Goal: Find specific page/section: Find specific page/section

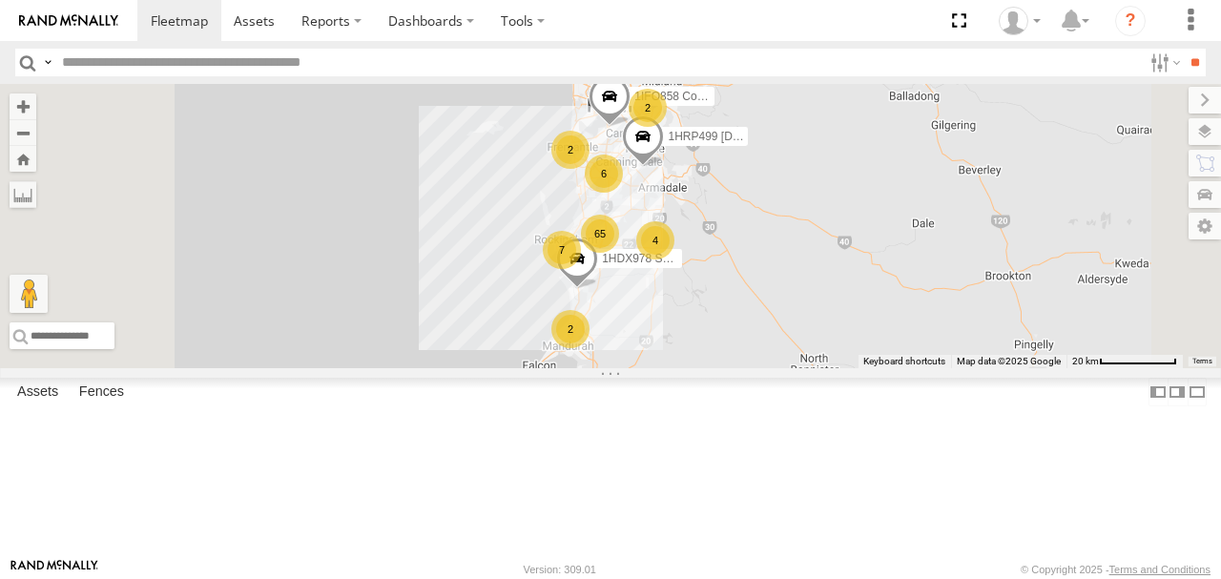
click at [94, 57] on input "text" at bounding box center [598, 63] width 1088 height 28
type input "*****"
click at [1184, 49] on input "**" at bounding box center [1195, 63] width 22 height 28
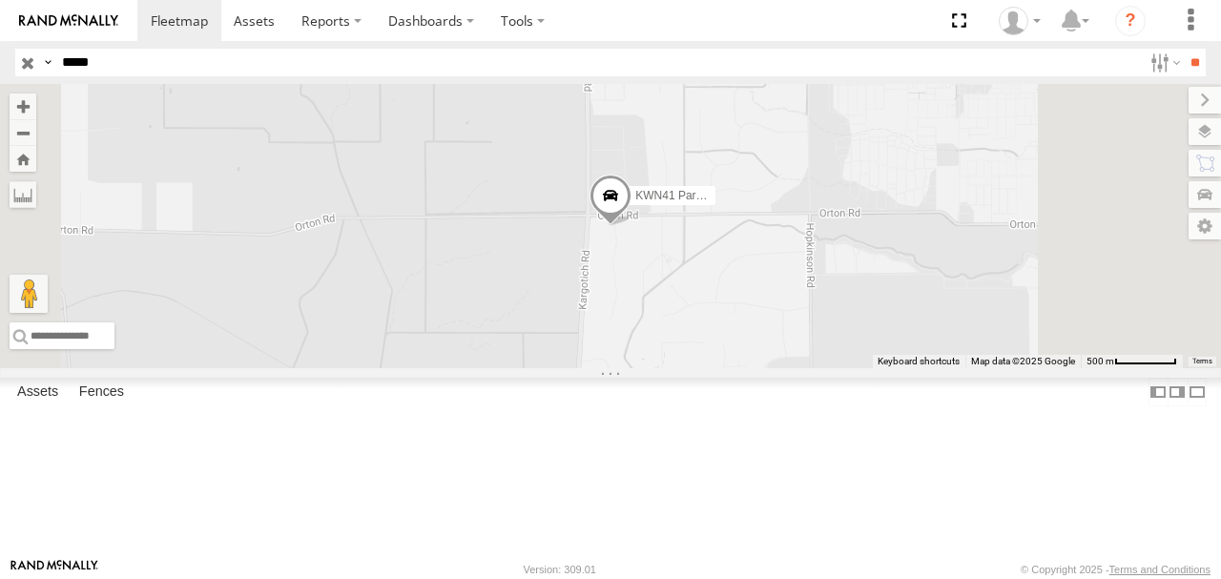
click at [0, 0] on div "KWN41 Parks Super" at bounding box center [0, 0] width 0 height 0
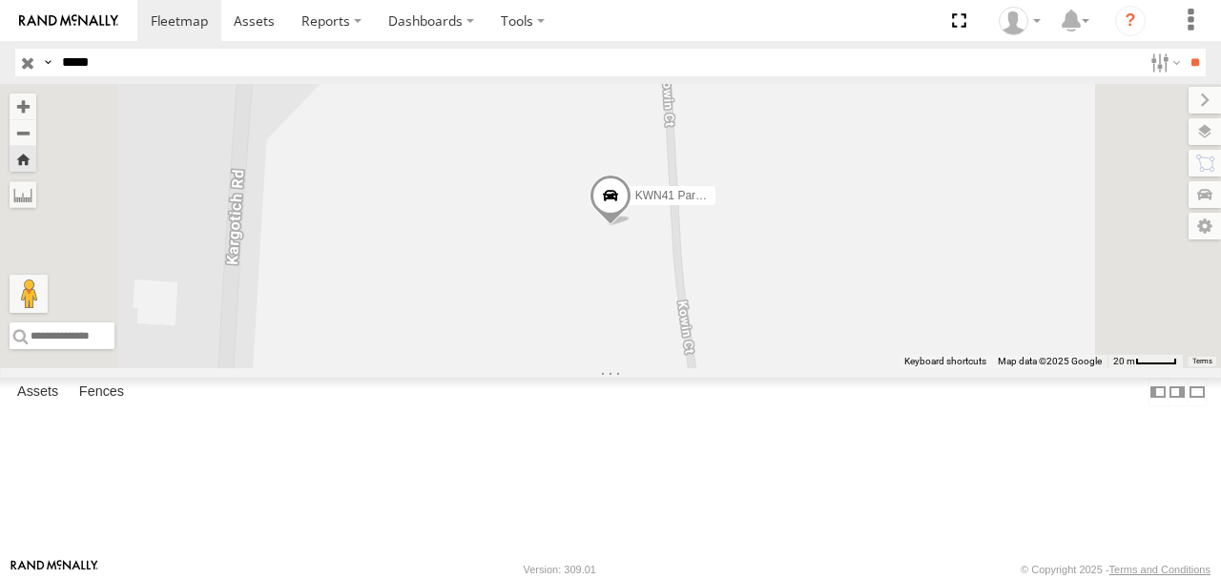
click at [741, 202] on span "KWN41 Parks Super" at bounding box center [688, 195] width 106 height 13
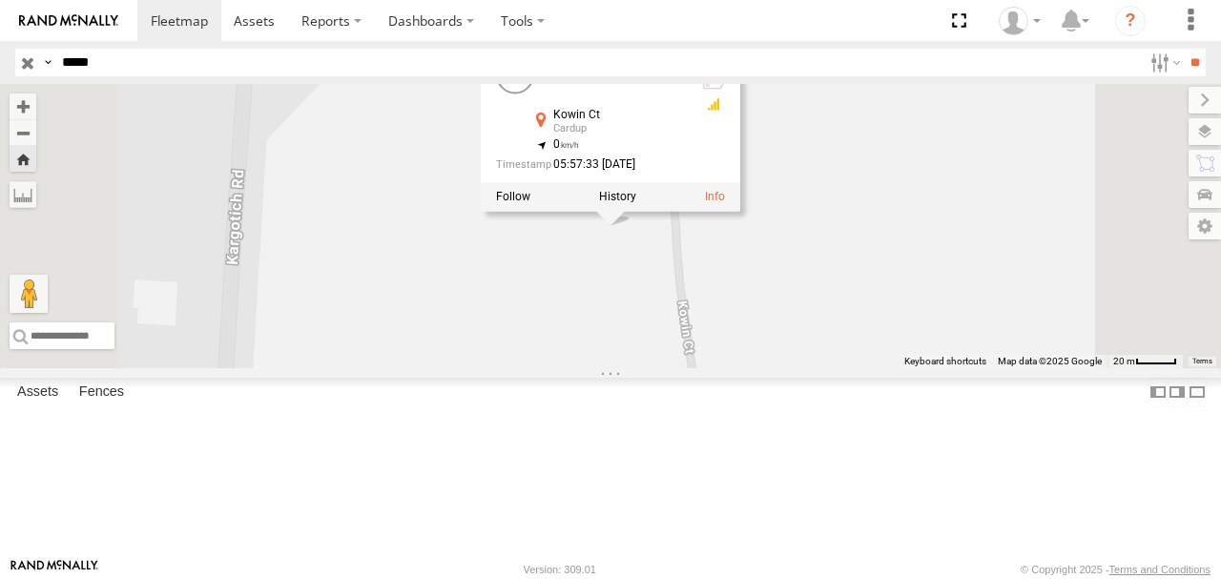
click at [675, 71] on link "KWN41 Parks Super" at bounding box center [613, 62] width 121 height 15
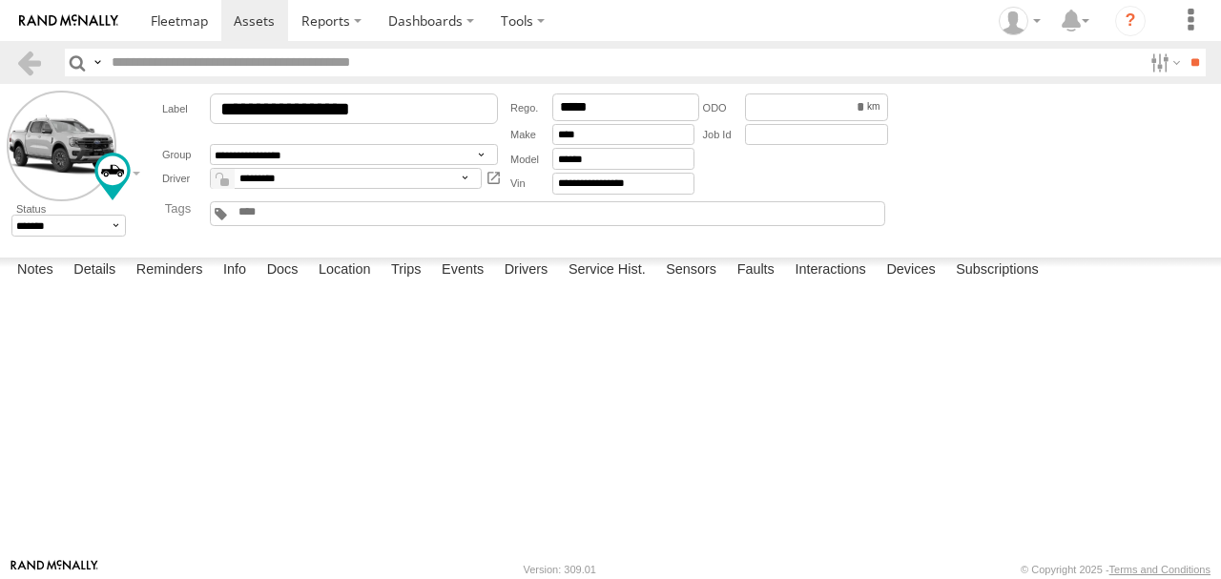
click at [29, 61] on link at bounding box center [29, 63] width 28 height 28
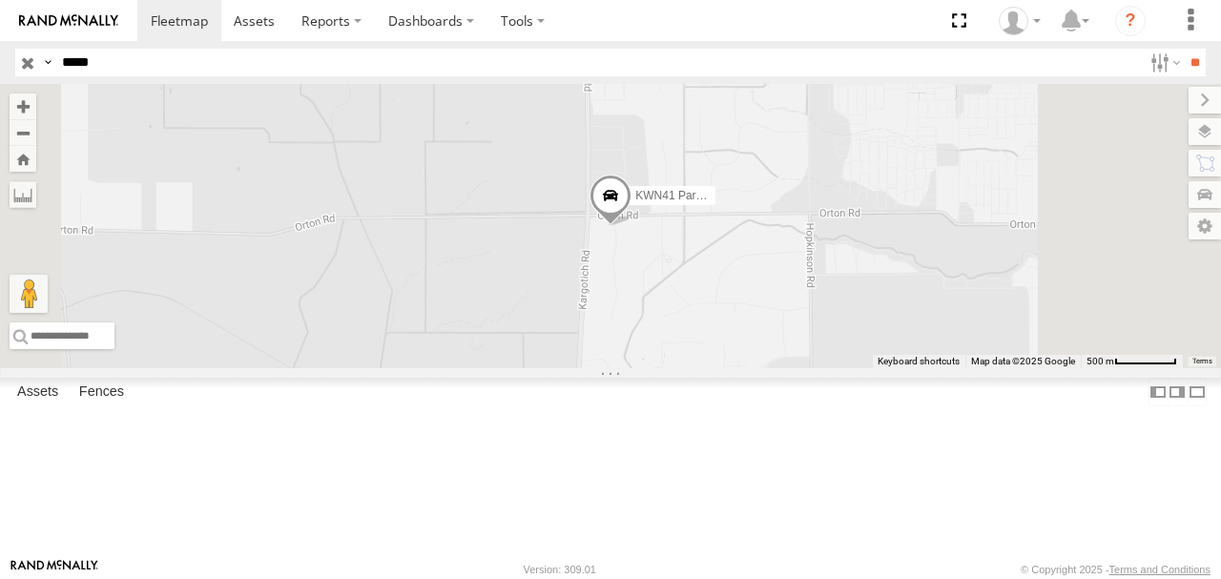
click at [1209, 130] on label at bounding box center [1205, 131] width 32 height 27
click at [0, 0] on span "Basemaps" at bounding box center [0, 0] width 0 height 0
click at [0, 0] on span "Satellite + Roadmap" at bounding box center [0, 0] width 0 height 0
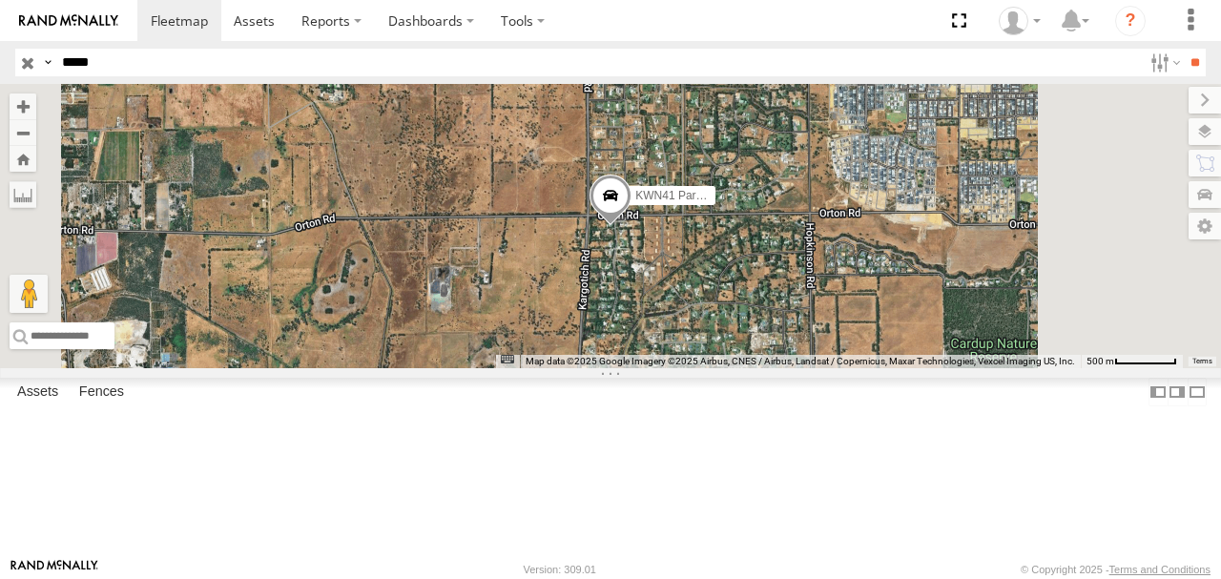
click at [1189, 98] on label at bounding box center [1205, 100] width 32 height 27
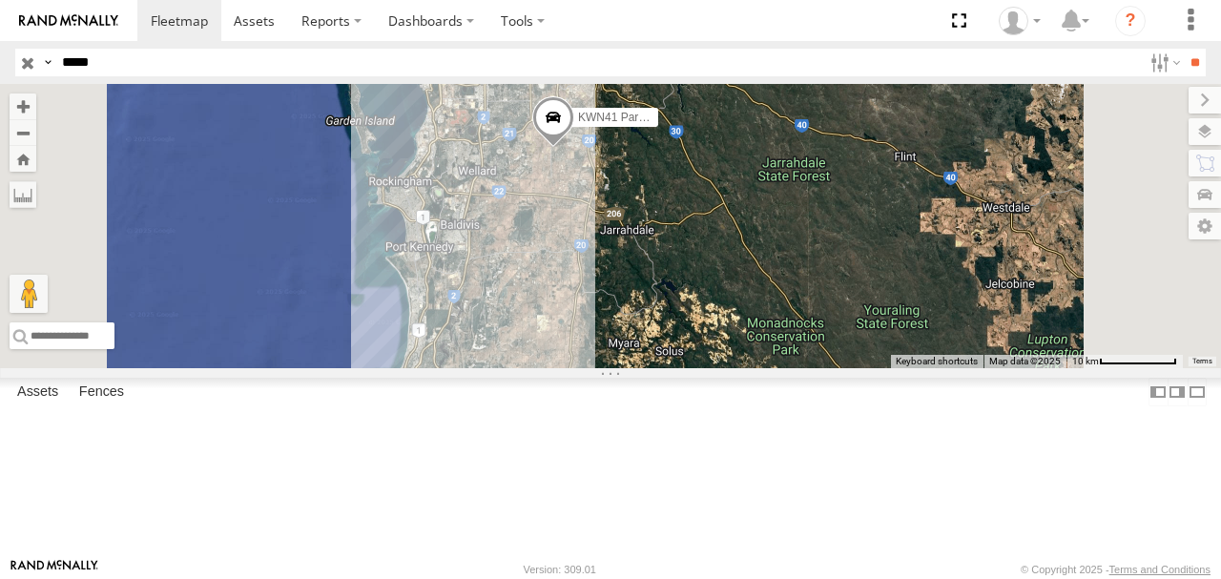
drag, startPoint x: 739, startPoint y: 279, endPoint x: 767, endPoint y: 239, distance: 49.2
click at [767, 239] on div "KWN41 Parks Super" at bounding box center [610, 226] width 1221 height 284
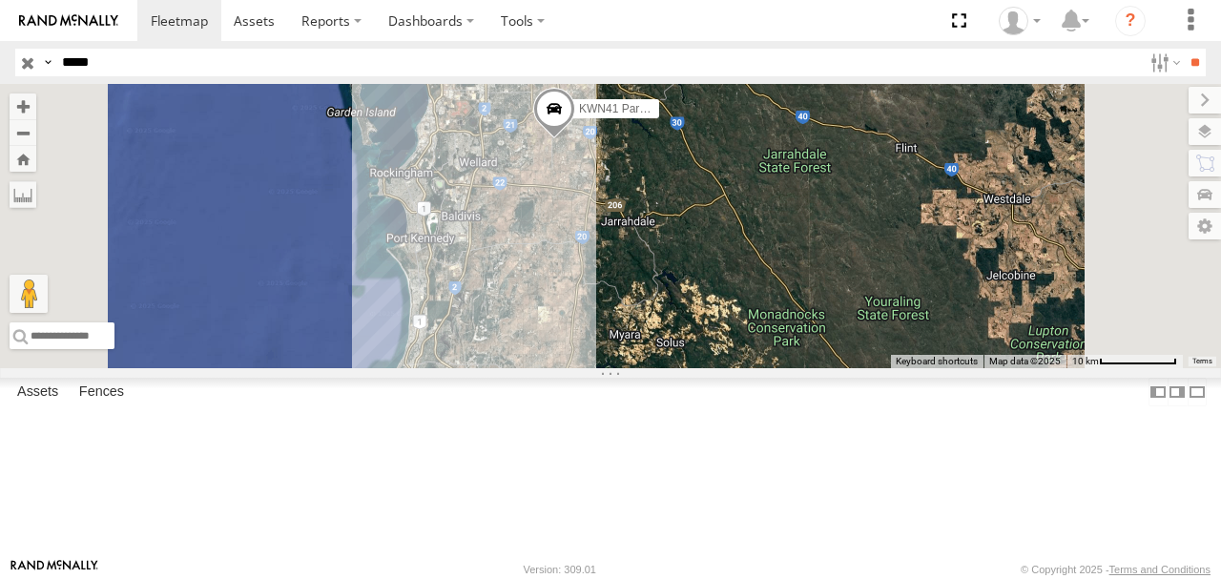
click at [23, 61] on input "button" at bounding box center [27, 63] width 25 height 28
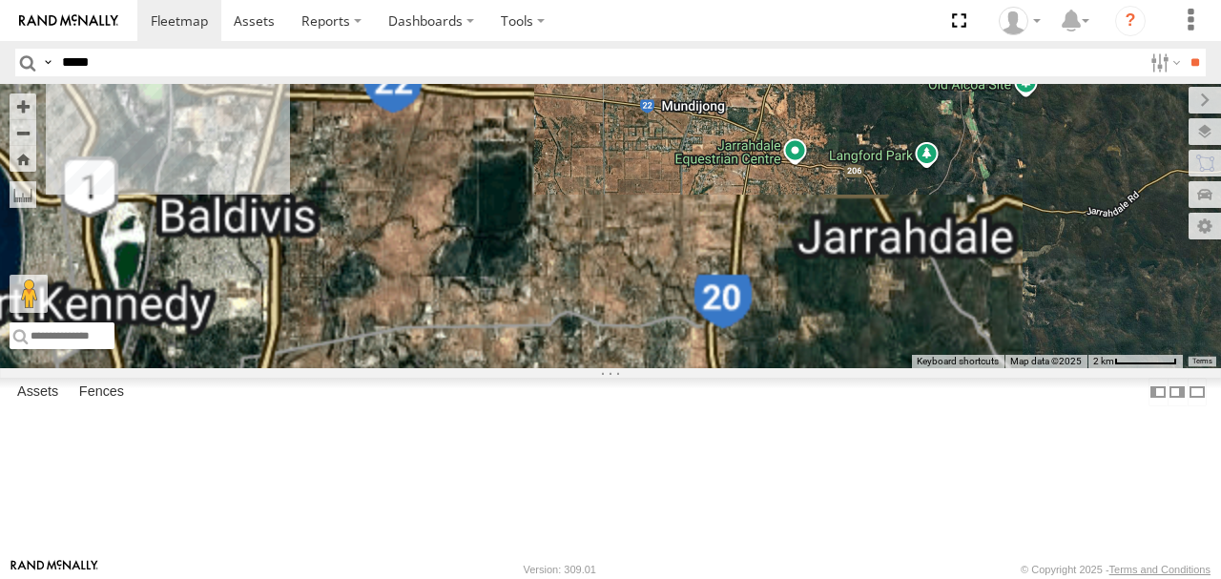
drag, startPoint x: 765, startPoint y: 281, endPoint x: 876, endPoint y: 282, distance: 110.7
click at [876, 282] on div "KWN49 Super.Retic KWN708 Supervisor NA 1HRP499 Coor.Enviro.Health KWN46 Facil.M…" at bounding box center [610, 226] width 1221 height 284
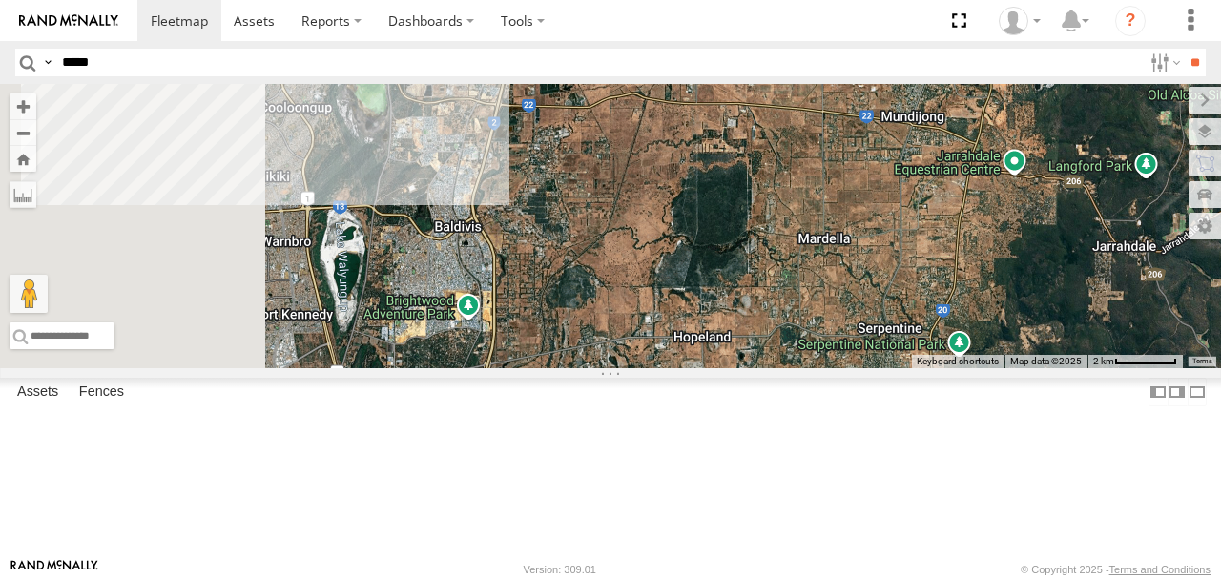
drag, startPoint x: 735, startPoint y: 249, endPoint x: 906, endPoint y: 258, distance: 172.0
click at [906, 258] on div "KWN49 Super.Retic KWN708 Supervisor NA 1HRP499 Coor.Enviro.Health KWN46 Facil.M…" at bounding box center [610, 226] width 1221 height 284
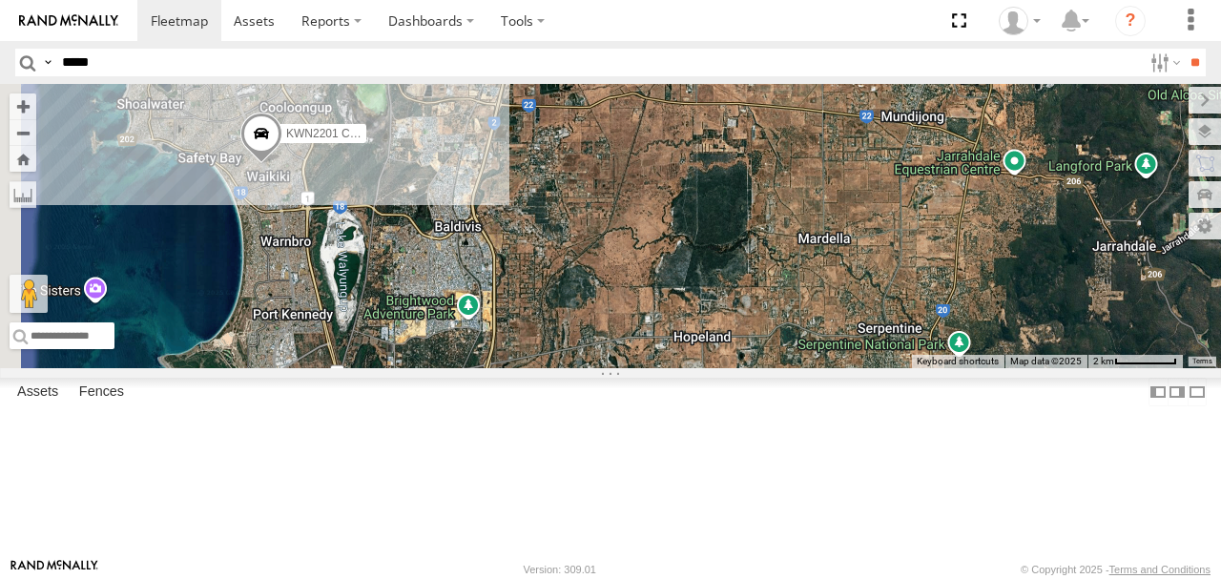
drag, startPoint x: 670, startPoint y: 287, endPoint x: 796, endPoint y: 268, distance: 127.4
click at [796, 268] on div "KWN49 Super.Retic KWN708 Supervisor NA 1HRP499 Coor.Enviro.Health KWN46 Facil.M…" at bounding box center [610, 226] width 1221 height 284
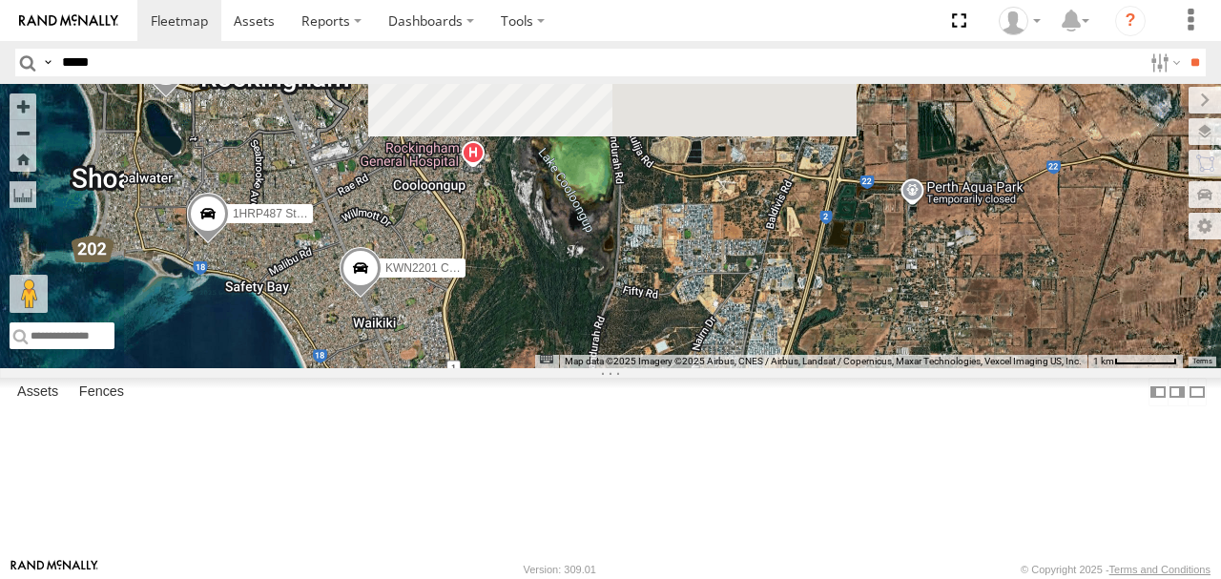
drag, startPoint x: 633, startPoint y: 251, endPoint x: 678, endPoint y: 439, distance: 193.5
click at [678, 368] on div "KWN49 Super.Retic KWN708 Supervisor NA 1HRP499 Coor.Enviro.Health KWN46 Facil.M…" at bounding box center [610, 226] width 1221 height 284
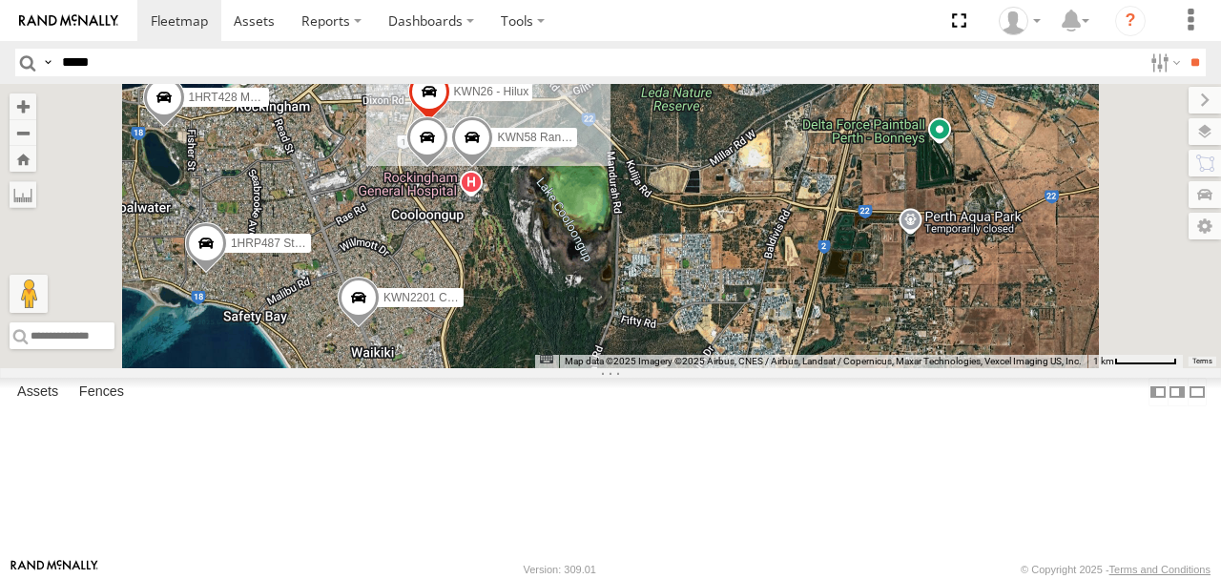
drag, startPoint x: 650, startPoint y: 279, endPoint x: 648, endPoint y: 305, distance: 26.8
click at [648, 305] on div "KWN49 Super.Retic KWN708 Supervisor NA 1HRP499 Coor.Enviro.Health KWN46 Facil.M…" at bounding box center [610, 226] width 1221 height 284
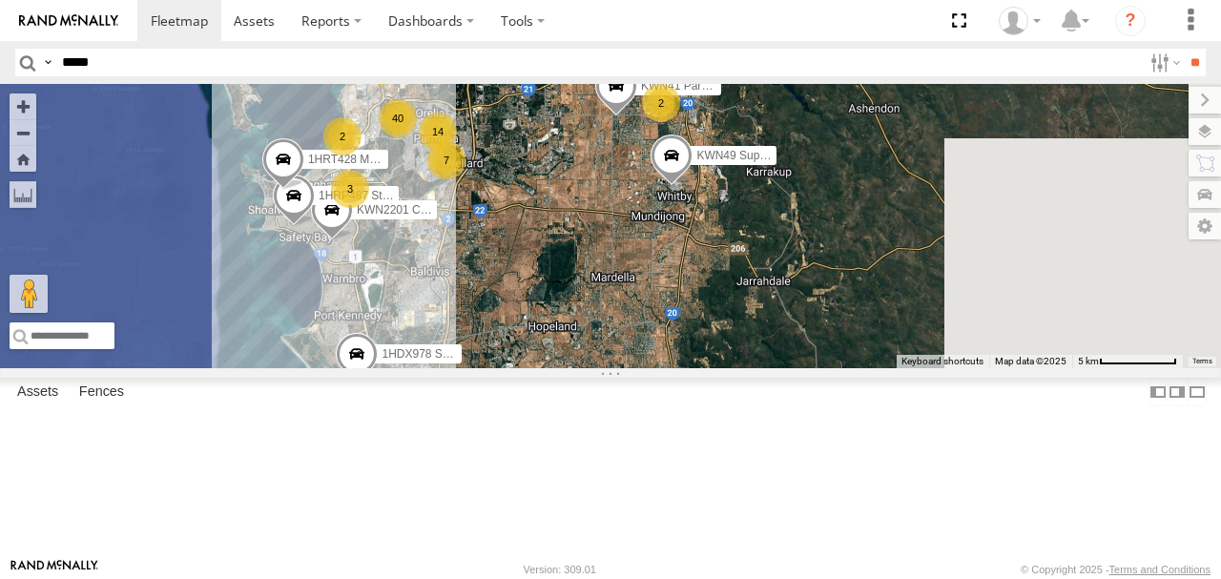
drag, startPoint x: 838, startPoint y: 307, endPoint x: 725, endPoint y: 315, distance: 112.8
click at [725, 315] on div "KWN49 Super.Retic KWN708 Supervisor NA 1HRP499 Coor.Enviro.Health KWN46 Facil.M…" at bounding box center [610, 226] width 1221 height 284
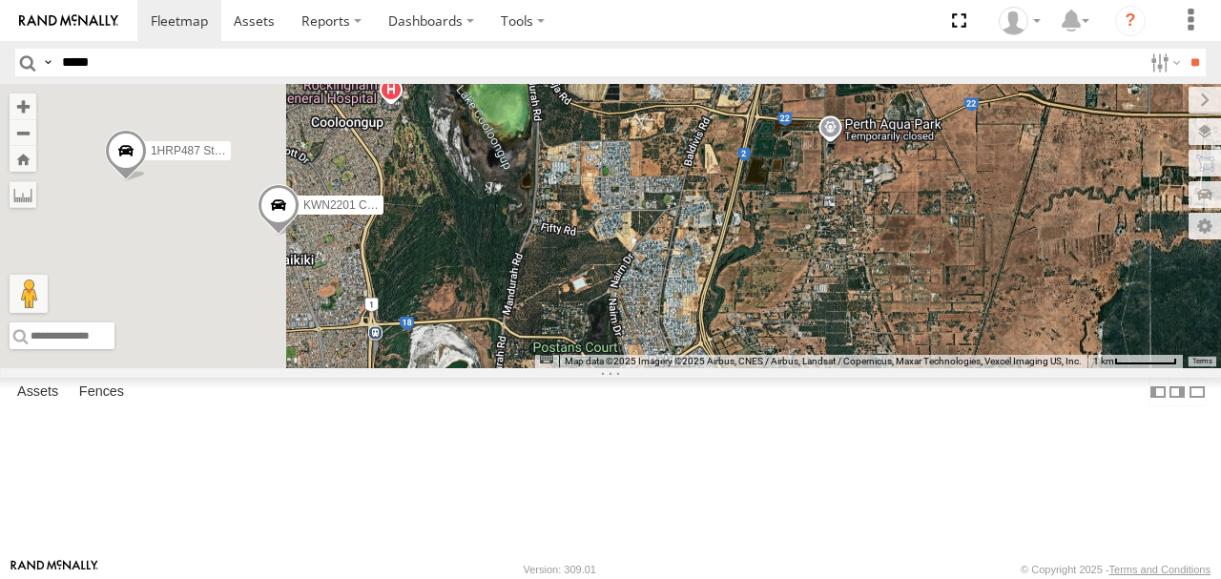
drag, startPoint x: 745, startPoint y: 320, endPoint x: 843, endPoint y: 319, distance: 98.3
click at [843, 319] on div "KWN49 Super.Retic KWN708 Supervisor NA 1HRP499 Coor.Enviro.Health KWN46 Facil.M…" at bounding box center [610, 226] width 1221 height 284
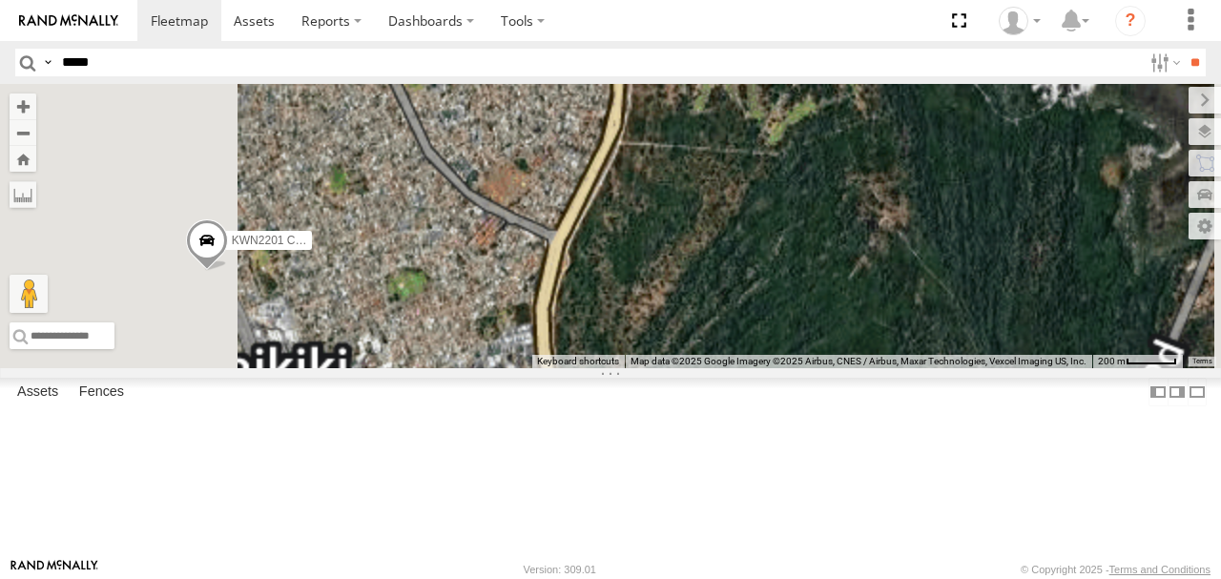
drag, startPoint x: 628, startPoint y: 317, endPoint x: 885, endPoint y: 302, distance: 257.1
click at [887, 302] on div "KWN49 Super.Retic KWN708 Supervisor NA 1HRP499 Coor.Enviro.Health KWN46 Facil.M…" at bounding box center [610, 226] width 1221 height 284
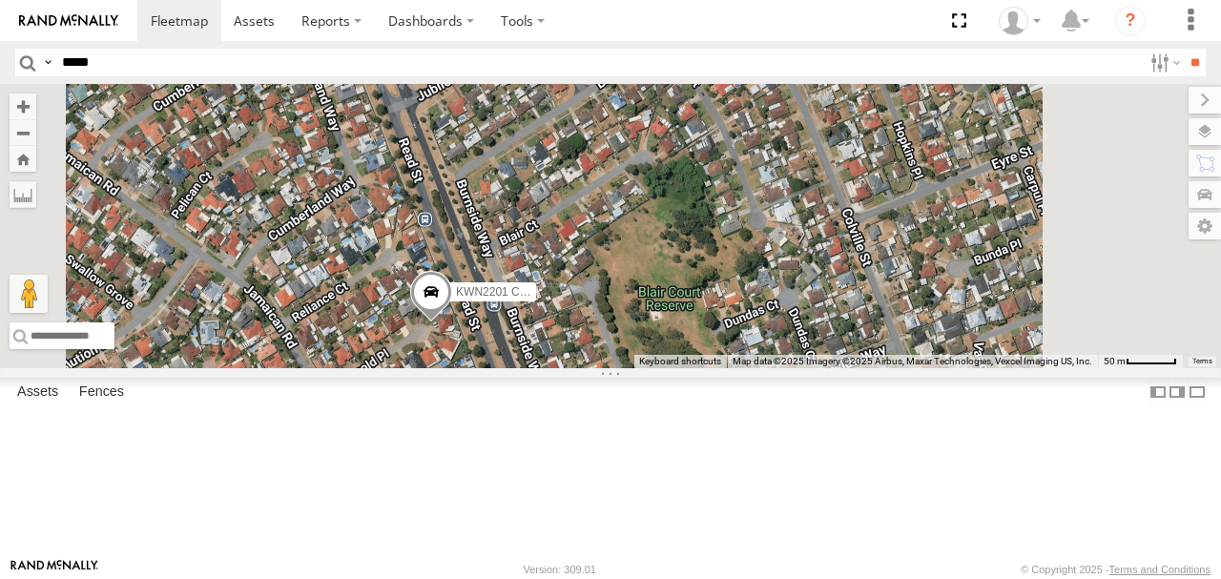
drag, startPoint x: 712, startPoint y: 302, endPoint x: 715, endPoint y: 289, distance: 12.7
click at [716, 290] on div "KWN49 Super.Retic KWN708 Supervisor NA 1HRP499 Coor.Enviro.Health KWN46 Facil.M…" at bounding box center [610, 226] width 1221 height 284
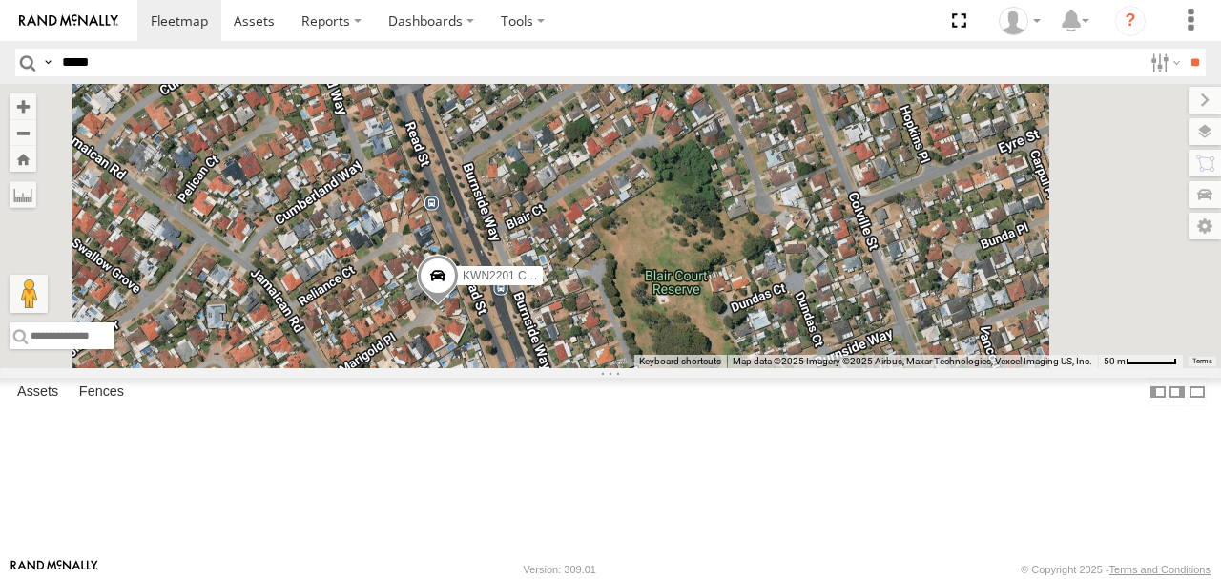
click at [664, 282] on span "KWN2201 Coordinator Technical Opera" at bounding box center [563, 275] width 201 height 13
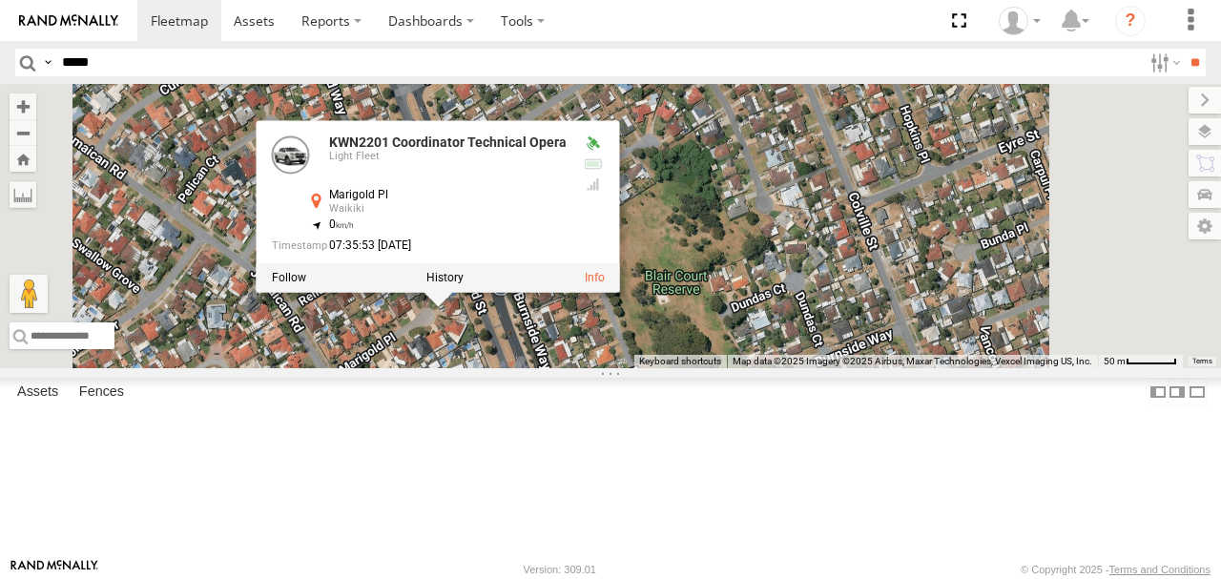
click at [738, 368] on div "KWN49 Super.Retic KWN708 Supervisor NA 1HRP499 Coor.Enviro.Health KWN46 Facil.M…" at bounding box center [610, 226] width 1221 height 284
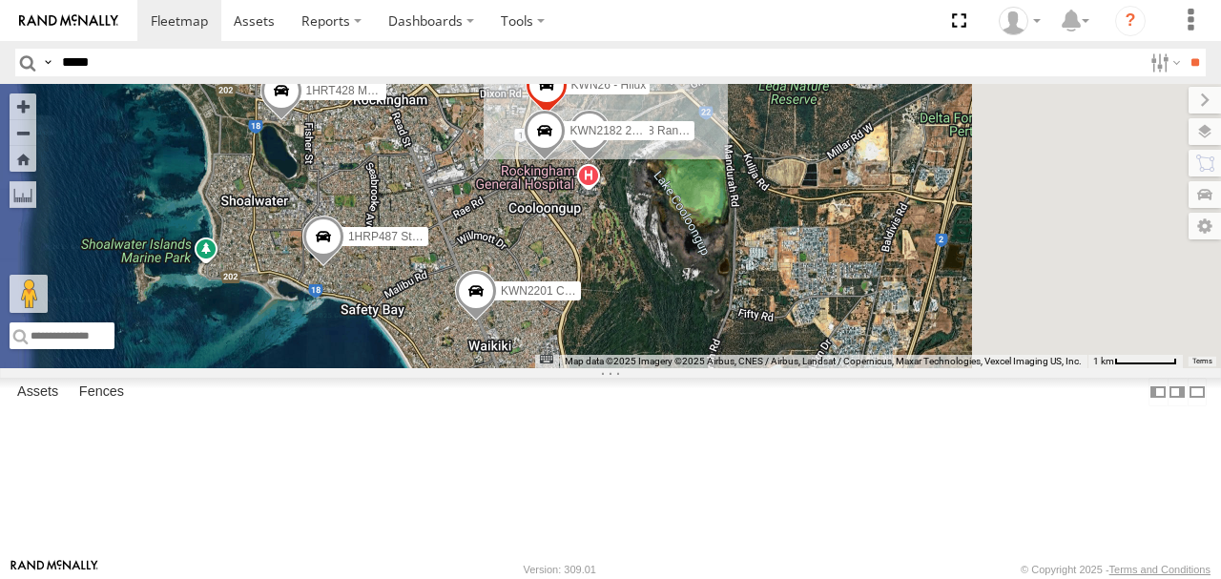
drag, startPoint x: 773, startPoint y: 265, endPoint x: 683, endPoint y: 395, distance: 157.7
click at [683, 368] on div "KWN49 Super.Retic KWN708 Supervisor NA 1HRP499 Coor.Enviro.Health KWN46 Facil.M…" at bounding box center [610, 226] width 1221 height 284
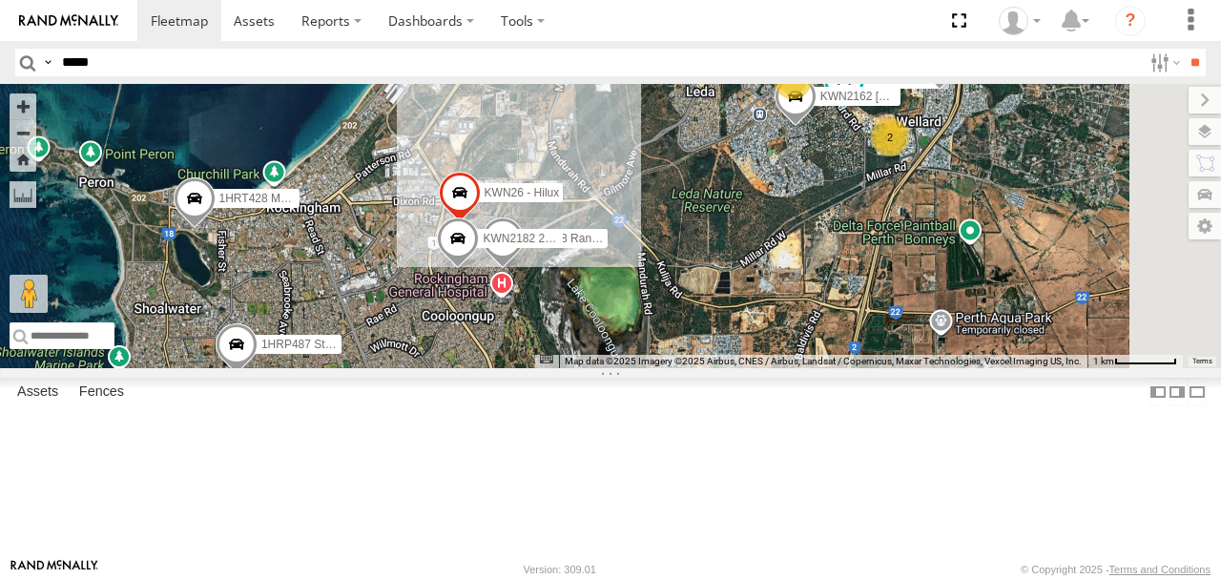
drag, startPoint x: 886, startPoint y: 227, endPoint x: 732, endPoint y: 315, distance: 177.8
click at [732, 315] on div "KWN49 Super.Retic KWN708 Supervisor NA 1HRP499 Coor.Enviro.Health KWN46 Facil.M…" at bounding box center [610, 226] width 1221 height 284
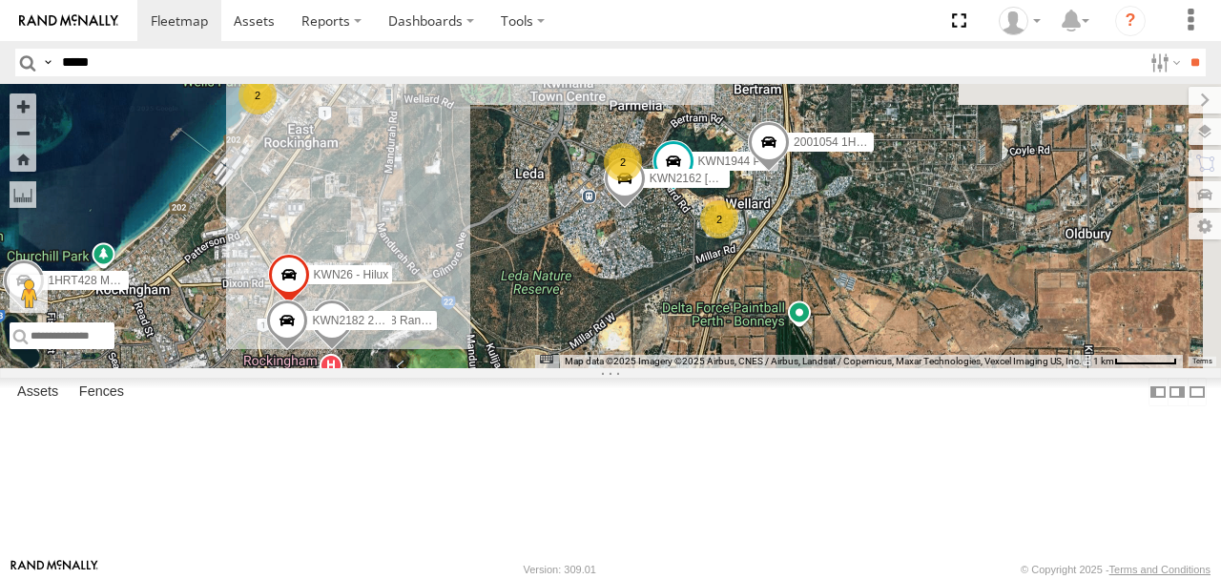
drag, startPoint x: 901, startPoint y: 256, endPoint x: 748, endPoint y: 262, distance: 152.8
click at [691, 178] on span at bounding box center [673, 161] width 34 height 34
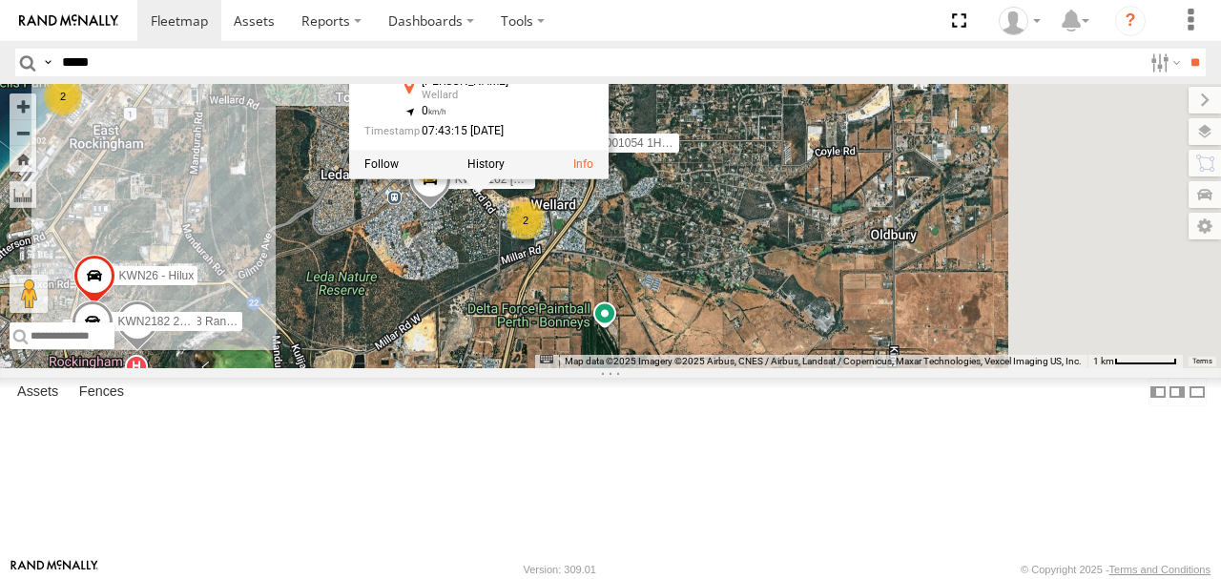
click at [681, 307] on div "KWN49 Super.Retic KWN708 Supervisor NA 1HRP499 Coor.Enviro.Health KWN46 Facil.M…" at bounding box center [610, 226] width 1221 height 284
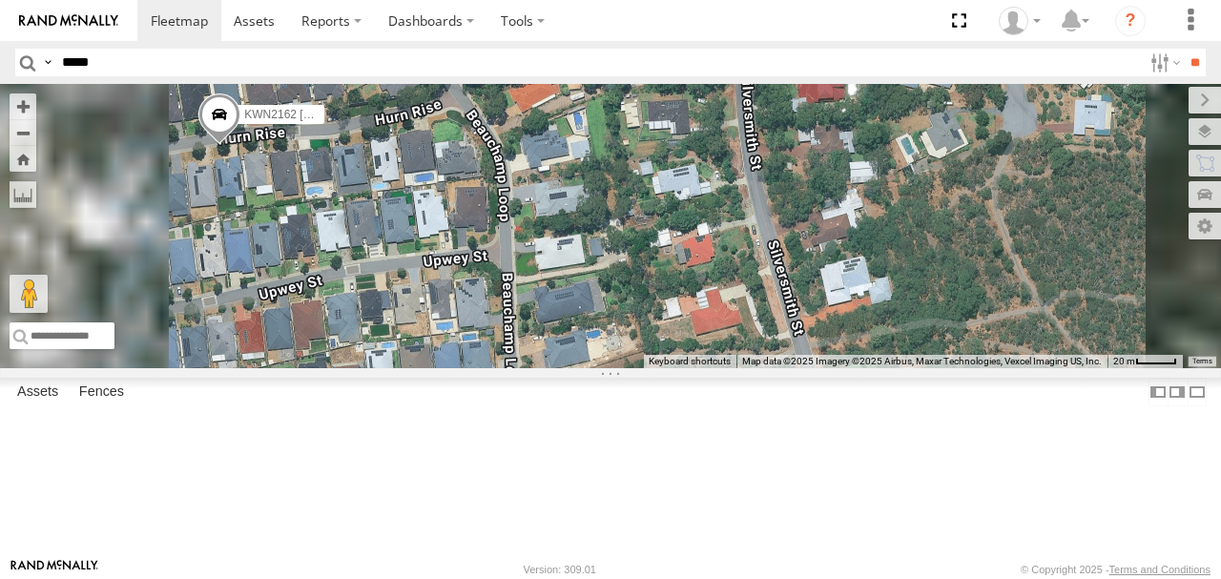
drag, startPoint x: 651, startPoint y: 298, endPoint x: 787, endPoint y: 303, distance: 136.6
click at [786, 303] on div "KWN49 Super.Retic KWN708 Supervisor NA 1HRP499 Coor.Enviro.Health KWN46 Facil.M…" at bounding box center [610, 226] width 1221 height 284
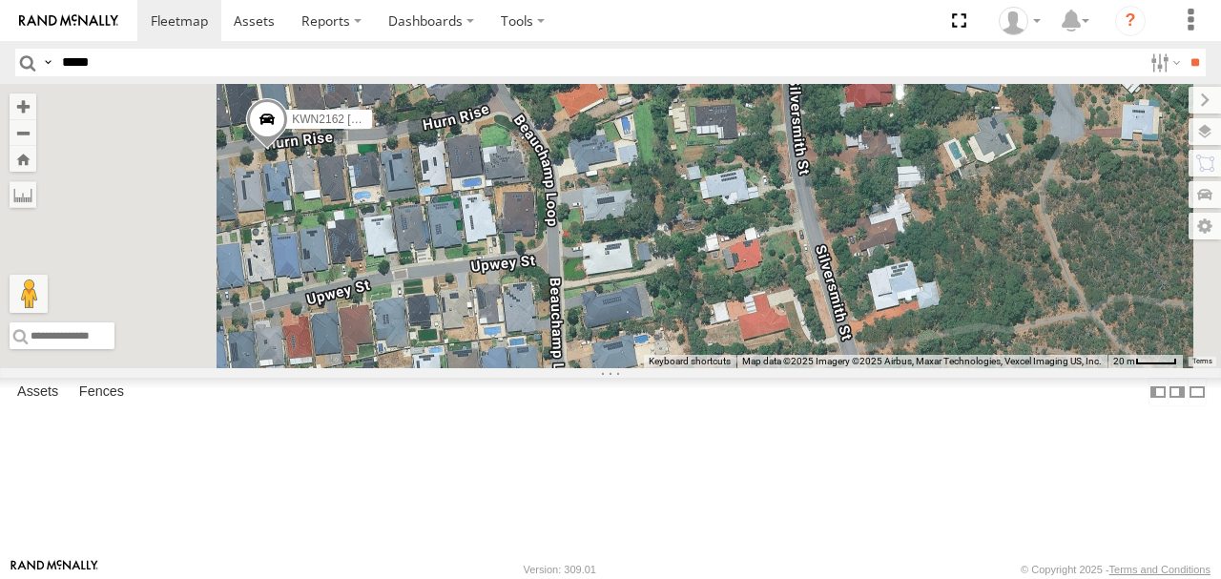
drag, startPoint x: 637, startPoint y: 266, endPoint x: 691, endPoint y: 264, distance: 53.5
click at [691, 264] on div "KWN49 Super.Retic KWN708 Supervisor NA 1HRP499 Coor.Enviro.Health KWN46 Facil.M…" at bounding box center [610, 226] width 1221 height 284
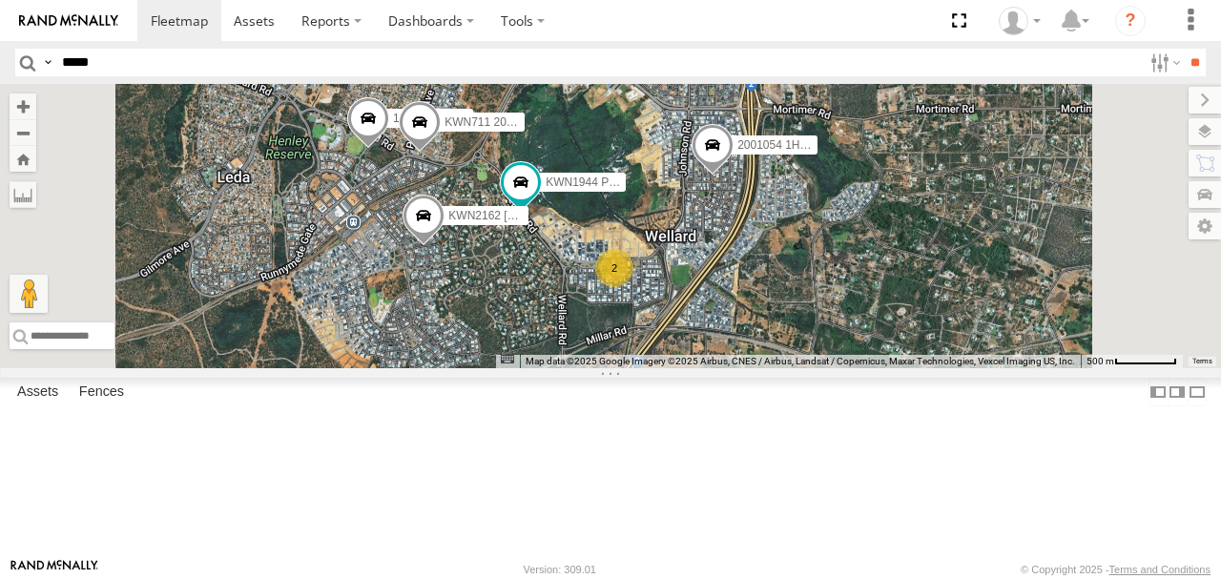
drag, startPoint x: 670, startPoint y: 206, endPoint x: 667, endPoint y: 303, distance: 97.4
click at [667, 305] on div "KWN49 Super.Retic KWN708 Supervisor NA 1HRP499 Coor.Enviro.Health KWN46 Facil.M…" at bounding box center [610, 226] width 1221 height 284
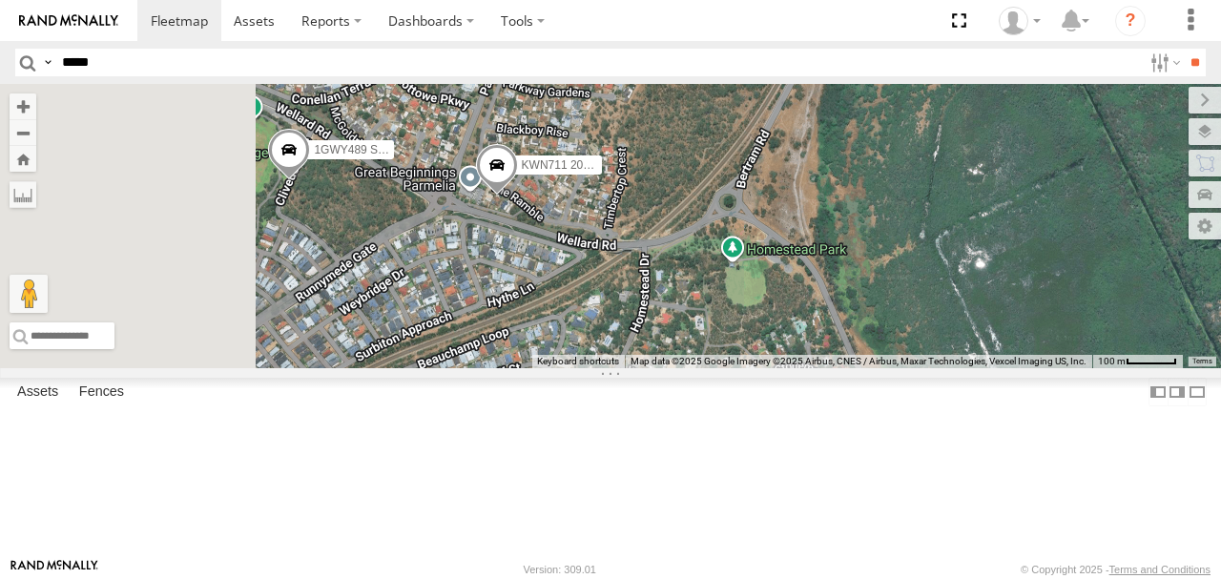
drag, startPoint x: 643, startPoint y: 248, endPoint x: 709, endPoint y: 242, distance: 66.1
click at [708, 242] on div "KWN49 Super.Retic KWN708 Supervisor NA 1HRP499 Coor.Enviro.Health KWN46 Facil.M…" at bounding box center [610, 226] width 1221 height 284
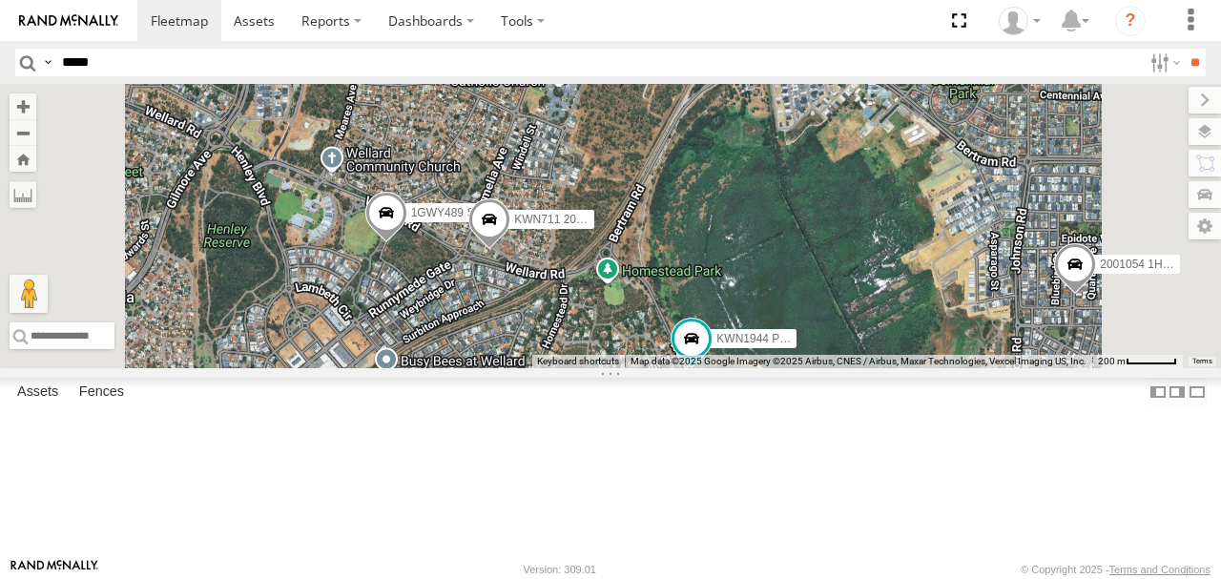
drag, startPoint x: 646, startPoint y: 300, endPoint x: 645, endPoint y: 345, distance: 45.8
click at [645, 345] on div "KWN49 Super.Retic KWN708 Supervisor NA 1HRP499 Coor.Enviro.Health KWN46 Facil.M…" at bounding box center [610, 226] width 1221 height 284
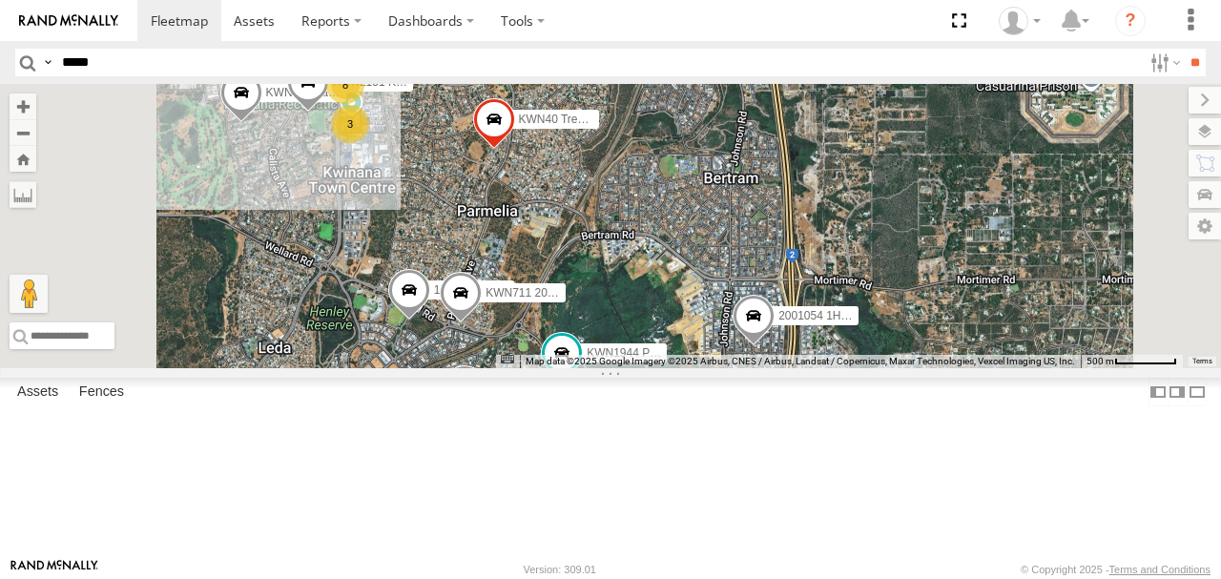
drag, startPoint x: 681, startPoint y: 218, endPoint x: 685, endPoint y: 326, distance: 108.8
click at [685, 326] on div "KWN49 Super.Retic KWN708 Supervisor NA 1HRP499 Coor.Enviro.Health KWN46 Facil.M…" at bounding box center [610, 226] width 1221 height 284
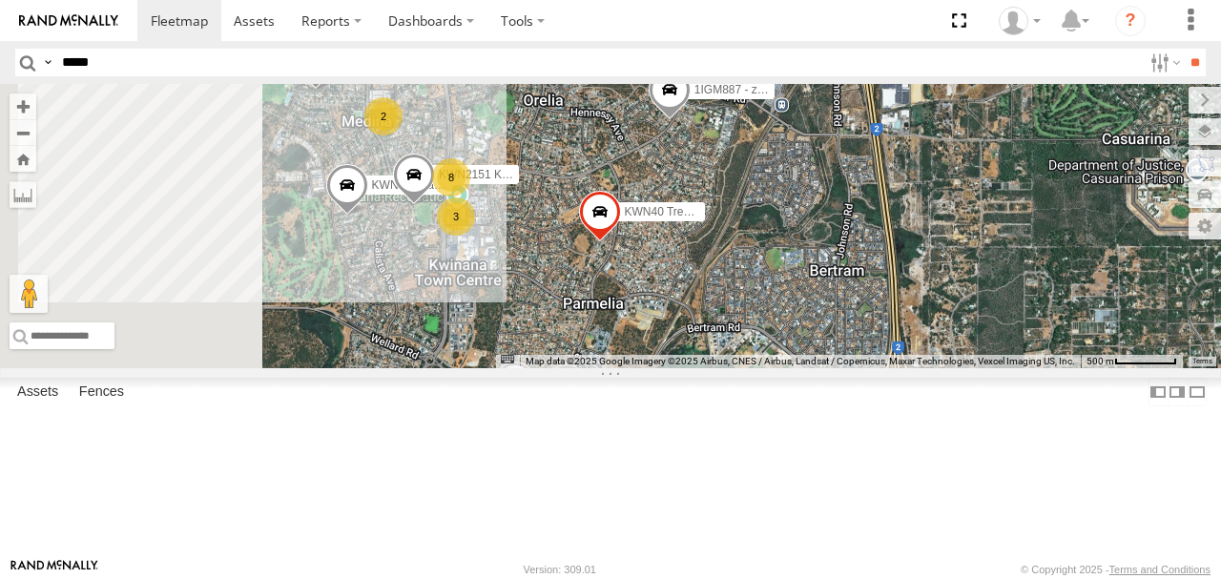
drag, startPoint x: 674, startPoint y: 262, endPoint x: 792, endPoint y: 366, distance: 157.5
click at [792, 366] on div "KWN49 Super.Retic KWN708 Supervisor NA 1HRP499 Coor.Enviro.Health KWN46 Facil.M…" at bounding box center [610, 226] width 1221 height 284
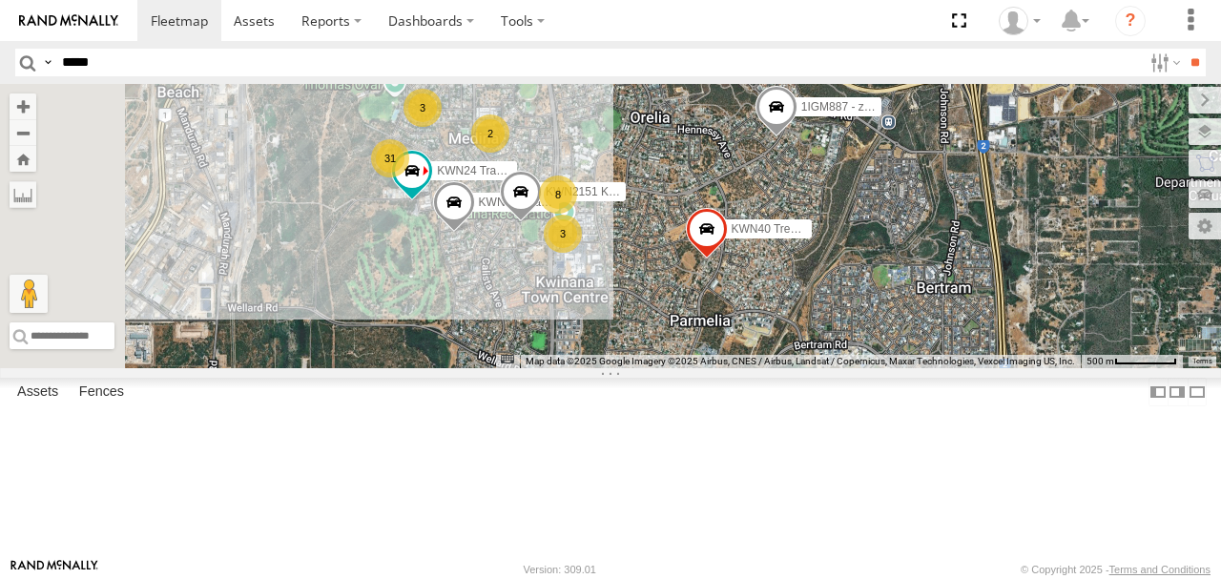
drag, startPoint x: 807, startPoint y: 367, endPoint x: 830, endPoint y: 370, distance: 23.1
click at [830, 368] on div "KWN49 Super.Retic KWN708 Supervisor NA 1HRP499 Coor.Enviro.Health KWN46 Facil.M…" at bounding box center [610, 226] width 1221 height 284
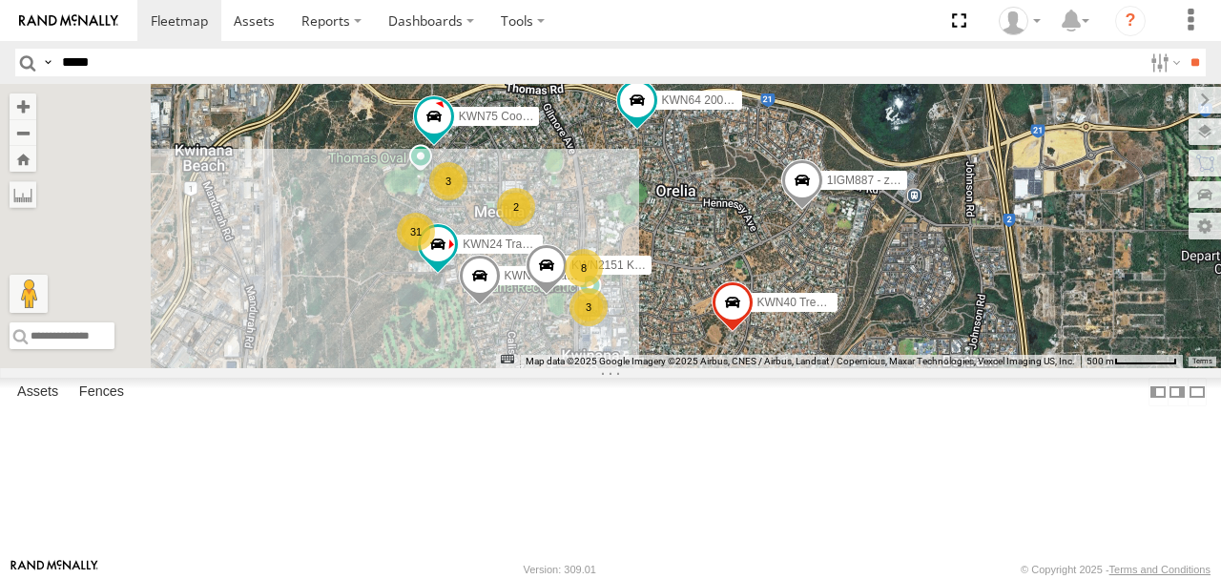
drag, startPoint x: 752, startPoint y: 366, endPoint x: 753, endPoint y: 408, distance: 42.0
click at [753, 368] on div "KWN49 Super.Retic KWN708 Supervisor NA 1HRP499 Coor.Enviro.Health KWN46 Facil.M…" at bounding box center [610, 226] width 1221 height 284
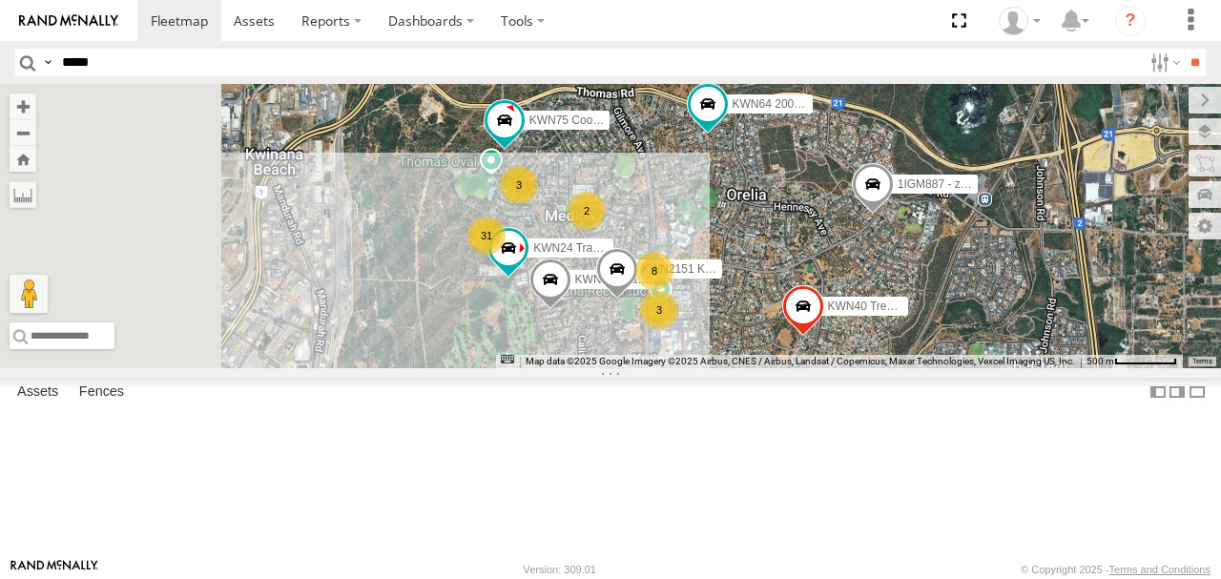
drag, startPoint x: 658, startPoint y: 384, endPoint x: 736, endPoint y: 389, distance: 77.5
click at [736, 368] on div "KWN49 Super.Retic KWN708 Supervisor NA 1HRP499 Coor.Enviro.Health KWN46 Facil.M…" at bounding box center [610, 226] width 1221 height 284
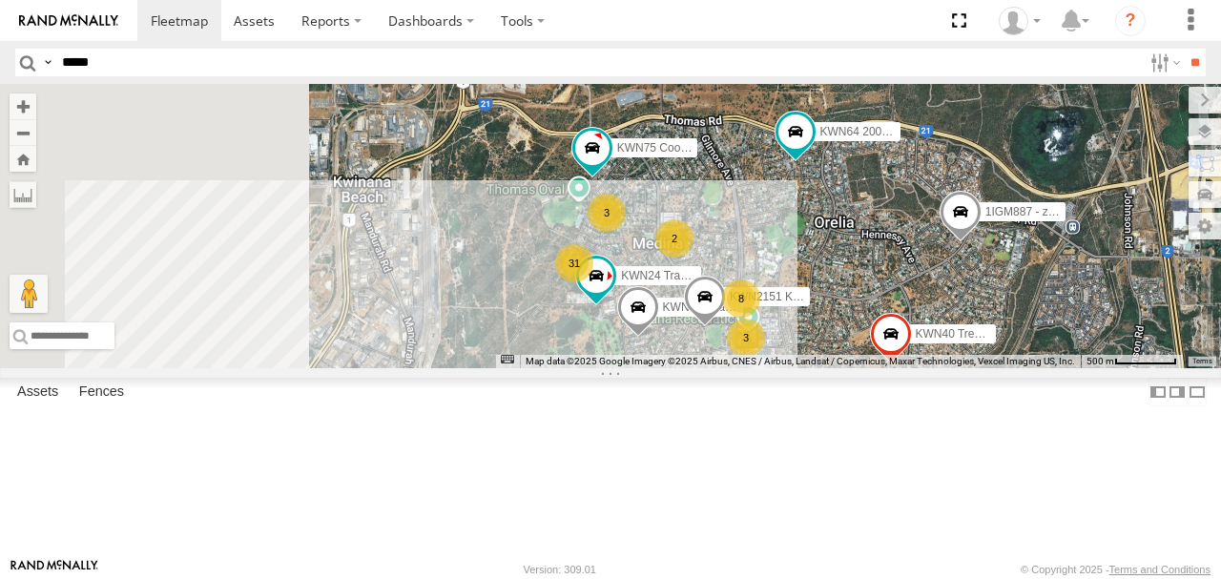
drag, startPoint x: 671, startPoint y: 355, endPoint x: 760, endPoint y: 382, distance: 93.6
click at [760, 368] on div "KWN49 Super.Retic KWN708 Supervisor NA 1HRP499 Coor.Enviro.Health KWN46 Facil.M…" at bounding box center [610, 226] width 1221 height 284
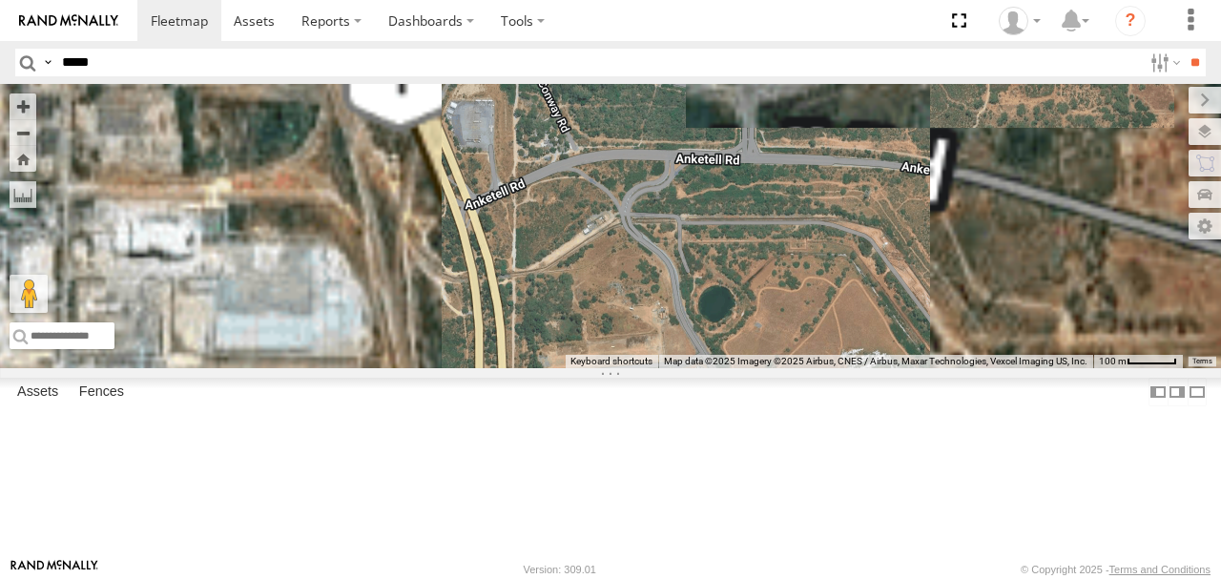
drag, startPoint x: 789, startPoint y: 229, endPoint x: 791, endPoint y: 389, distance: 160.3
click at [791, 368] on div "KWN49 Super.Retic KWN708 Supervisor NA 1HRP499 Coor.Enviro.Health KWN46 Facil.M…" at bounding box center [610, 226] width 1221 height 284
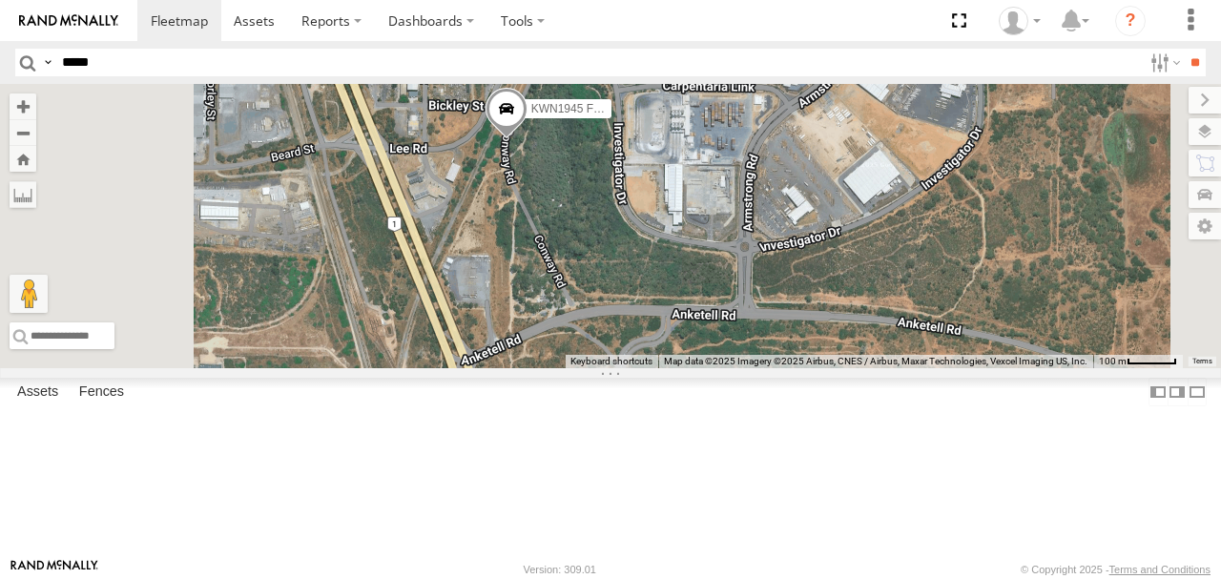
drag, startPoint x: 784, startPoint y: 284, endPoint x: 771, endPoint y: 341, distance: 57.9
click at [771, 341] on div "KWN49 Super.Retic KWN708 Supervisor NA 1HRP499 Coor.Enviro.Health KWN46 Facil.M…" at bounding box center [610, 226] width 1221 height 284
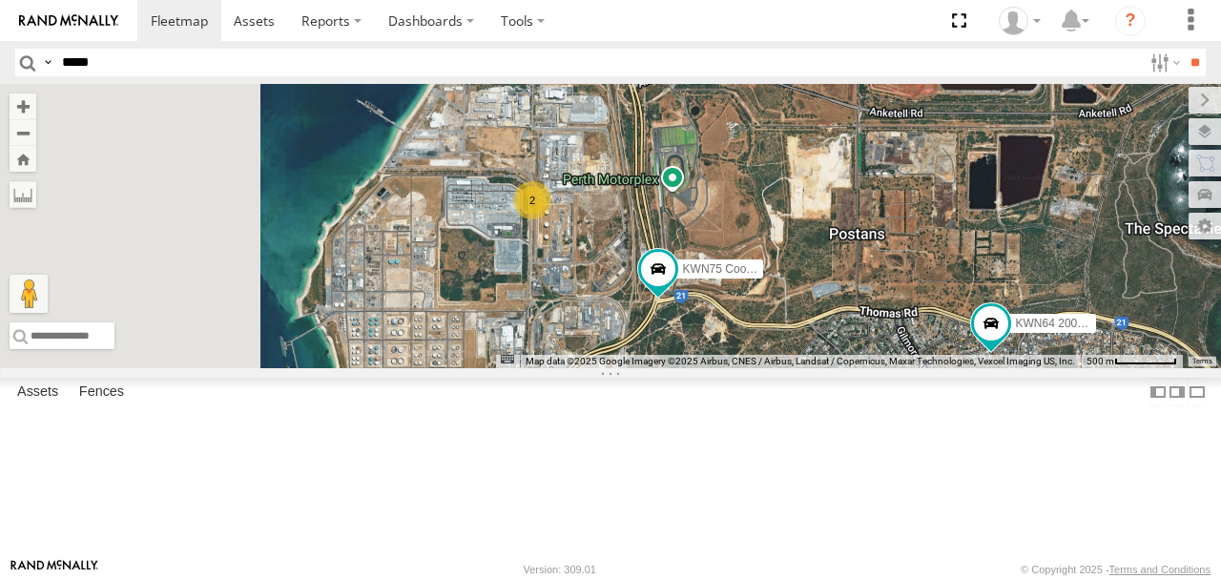
drag, startPoint x: 719, startPoint y: 375, endPoint x: 775, endPoint y: 240, distance: 145.5
click at [775, 240] on div "KWN49 Super.Retic KWN708 Supervisor NA 1HRP499 Coor.Enviro.Health KWN46 Facil.M…" at bounding box center [610, 226] width 1221 height 284
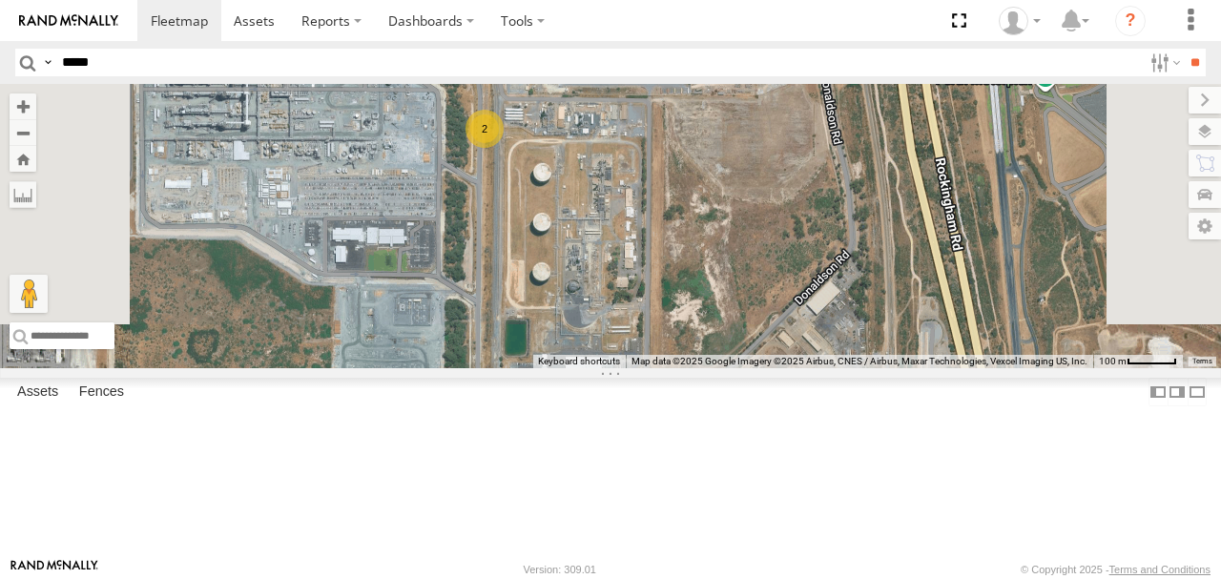
drag, startPoint x: 713, startPoint y: 206, endPoint x: 718, endPoint y: 254, distance: 47.9
click at [718, 254] on div "KWN49 Super.Retic KWN708 Supervisor NA 1HRP499 Coor.Enviro.Health KWN46 Facil.M…" at bounding box center [610, 226] width 1221 height 284
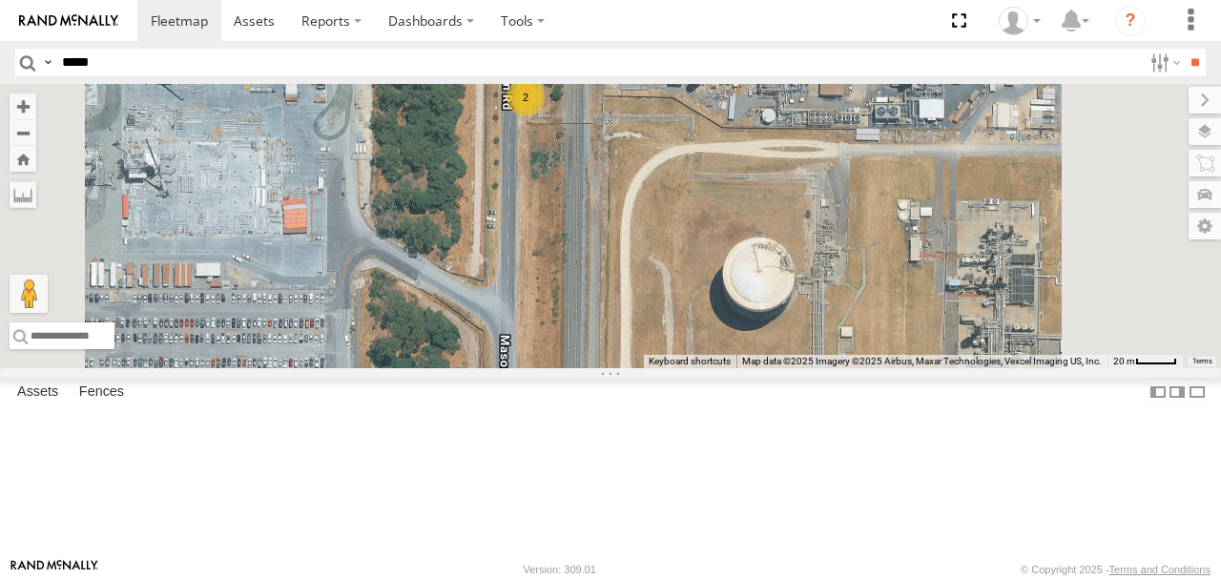
click at [545, 116] on div "2" at bounding box center [526, 97] width 38 height 38
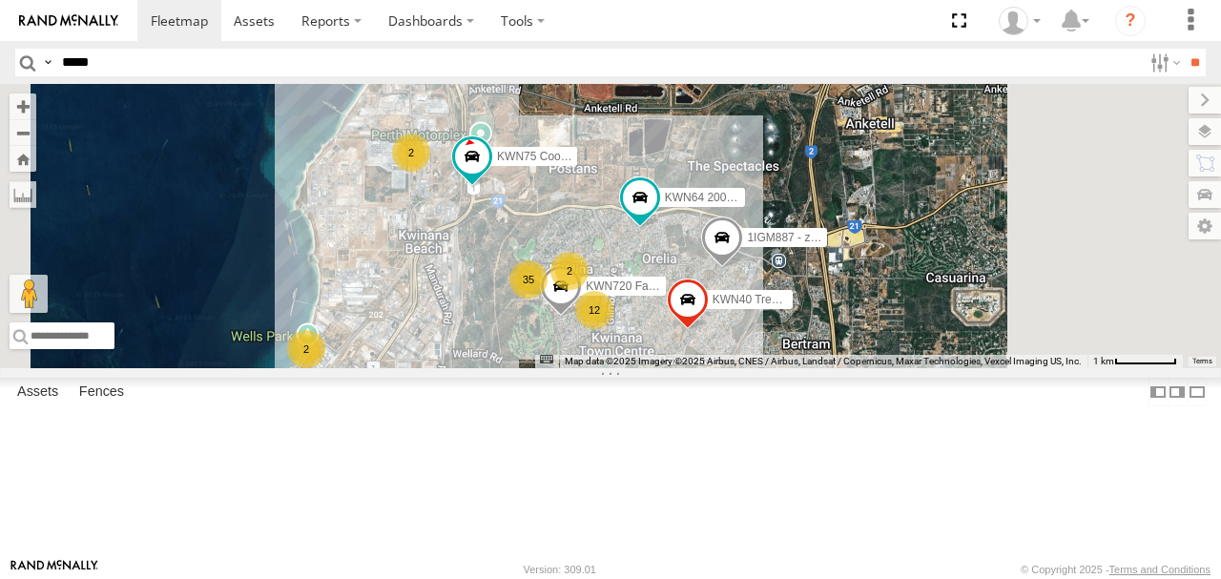
drag, startPoint x: 786, startPoint y: 177, endPoint x: 643, endPoint y: 219, distance: 149.2
click at [645, 224] on div "KWN49 Super.Retic KWN708 Supervisor NA 1HRP499 Coor.Enviro.Health KWN46 Facil.M…" at bounding box center [610, 226] width 1221 height 284
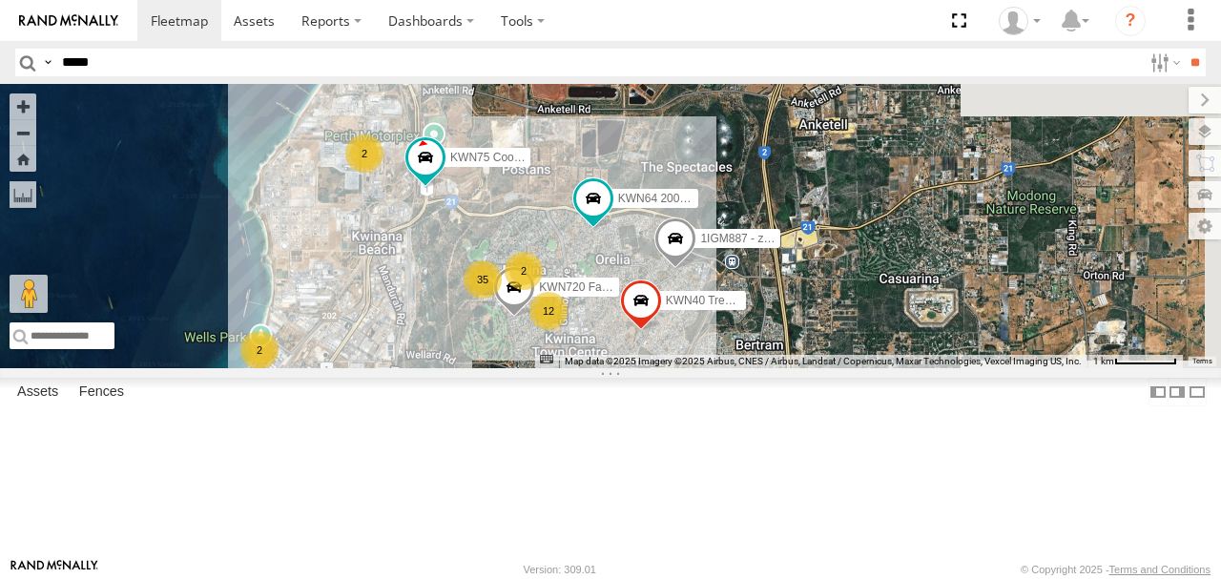
drag, startPoint x: 753, startPoint y: 219, endPoint x: 683, endPoint y: 212, distance: 70.1
click at [683, 212] on div "KWN49 Super.Retic KWN708 Supervisor NA 1HRP499 Coor.Enviro.Health KWN46 Facil.M…" at bounding box center [610, 226] width 1221 height 284
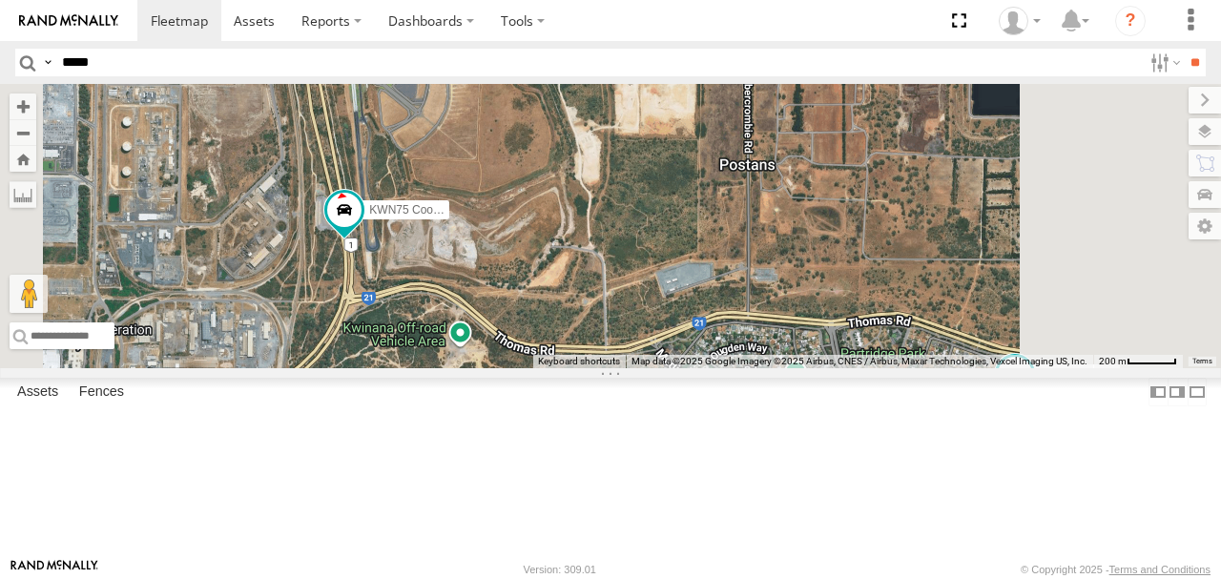
drag, startPoint x: 662, startPoint y: 293, endPoint x: 681, endPoint y: 247, distance: 49.6
click at [681, 247] on div "KWN49 Super.Retic KWN708 Supervisor NA 1HRP499 Coor.Enviro.Health KWN46 Facil.M…" at bounding box center [610, 226] width 1221 height 284
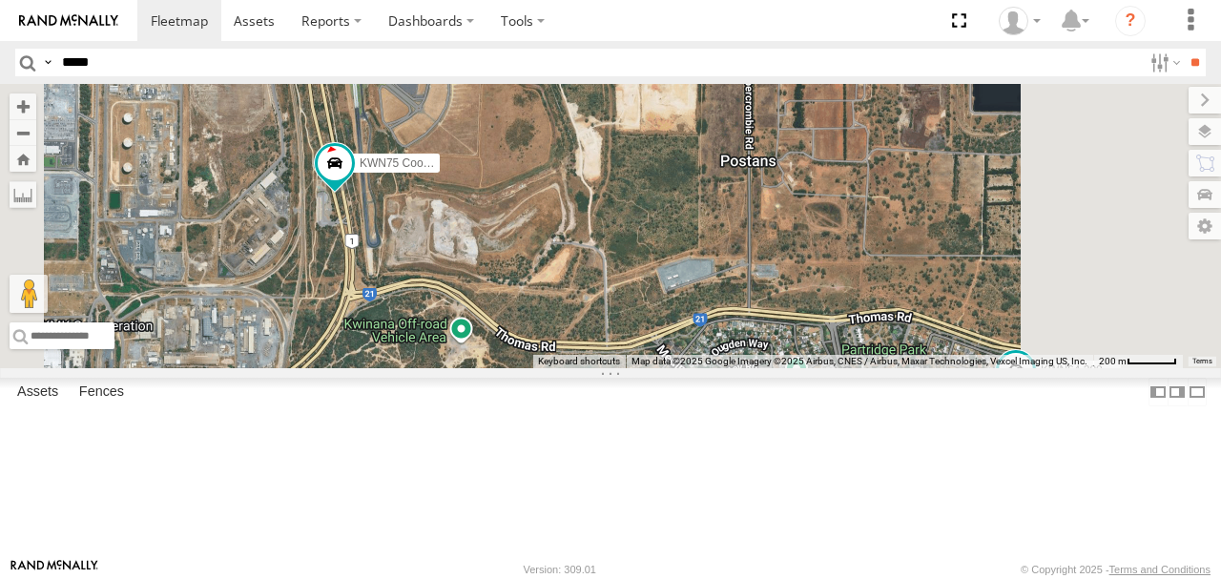
click at [352, 181] on span at bounding box center [335, 164] width 34 height 34
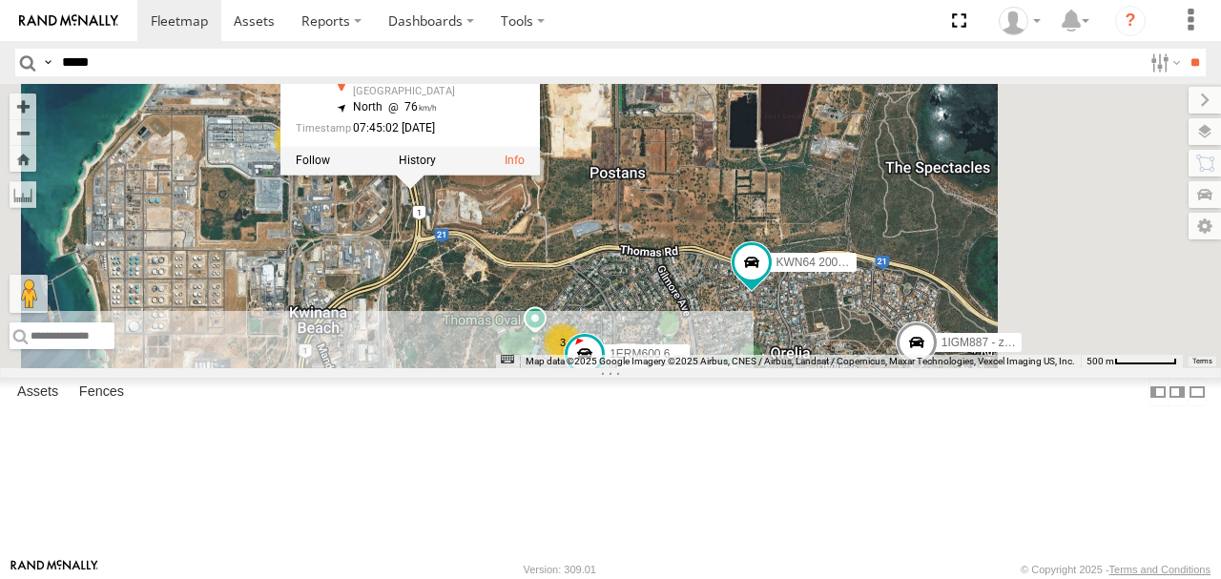
click at [897, 198] on div "KWN49 Super.Retic KWN708 Supervisor NA 1HRP499 Coor.Enviro.Health KWN46 Facil.M…" at bounding box center [610, 226] width 1221 height 284
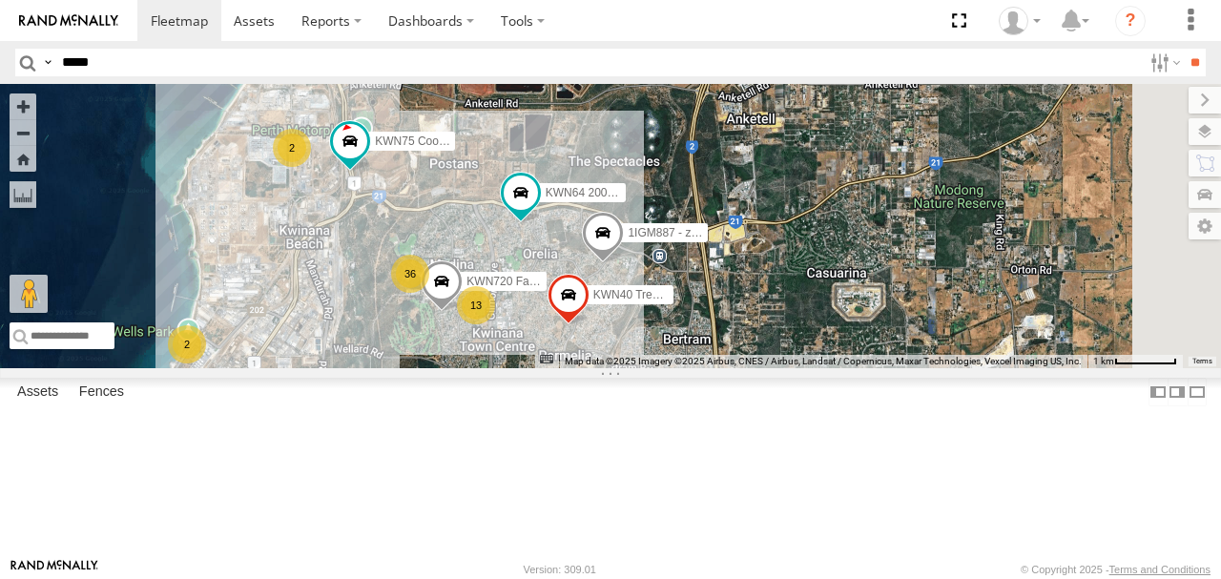
drag, startPoint x: 742, startPoint y: 307, endPoint x: 651, endPoint y: 285, distance: 94.2
click at [651, 285] on div "KWN49 Super.Retic KWN708 Supervisor NA 1HRP499 Coor.Enviro.Health KWN46 Facil.M…" at bounding box center [610, 226] width 1221 height 284
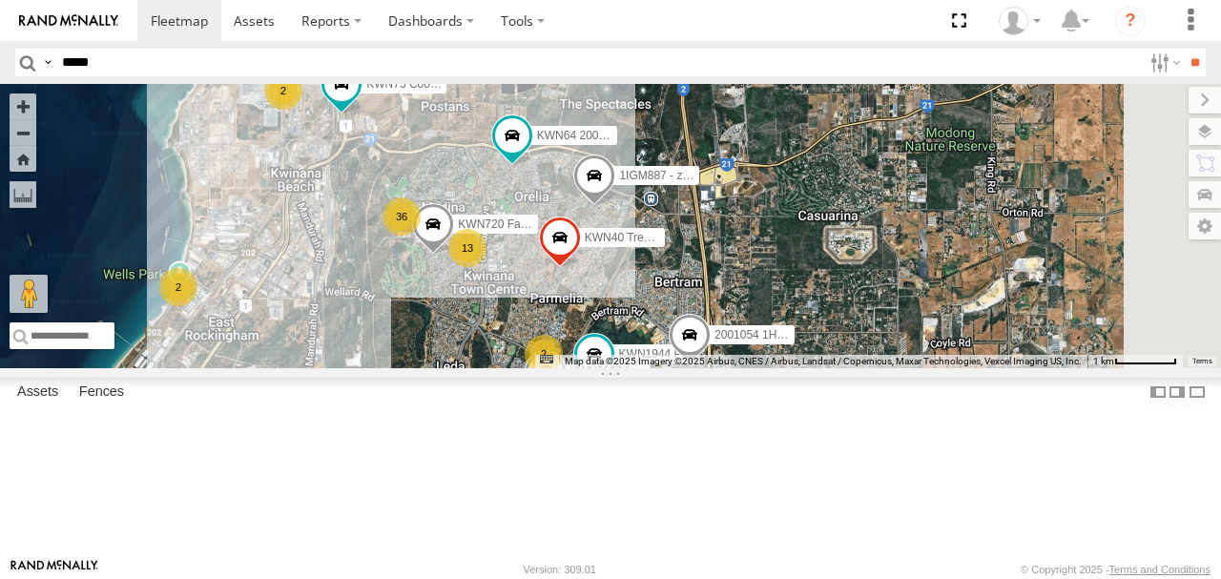
drag, startPoint x: 697, startPoint y: 378, endPoint x: 691, endPoint y: 356, distance: 22.7
click at [691, 357] on div "KWN49 Super.Retic KWN708 Supervisor NA 1HRP499 Coor.Enviro.Health KWN46 Facil.M…" at bounding box center [610, 226] width 1221 height 284
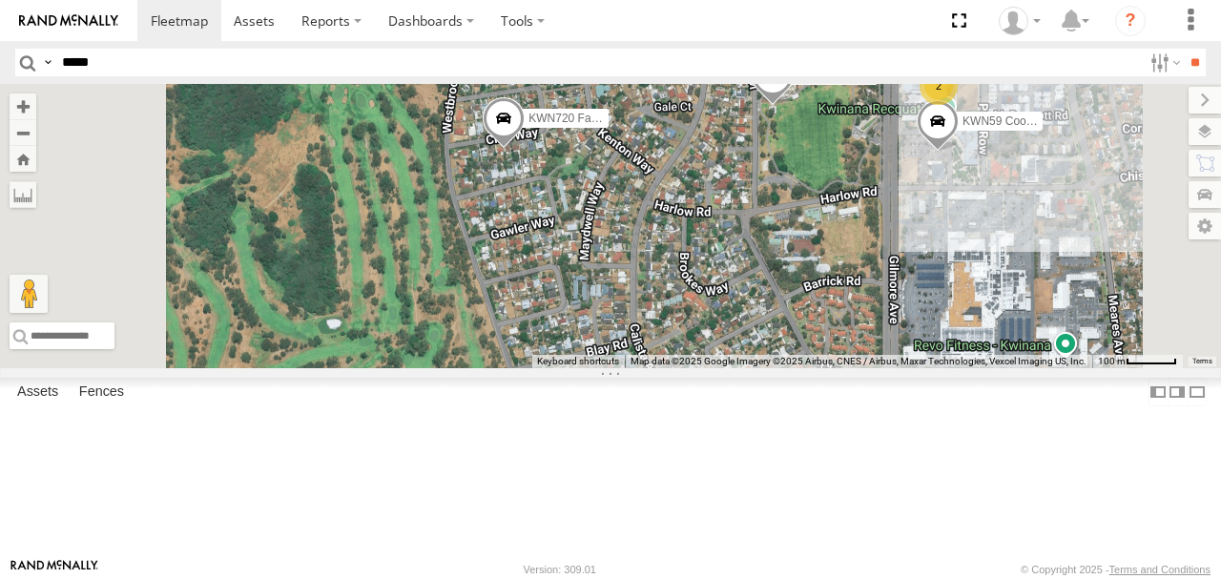
drag, startPoint x: 863, startPoint y: 315, endPoint x: 913, endPoint y: 327, distance: 52.1
click at [910, 327] on div "KWN49 Super.Retic KWN708 Supervisor NA 1HRP499 Coor.Enviro.Health KWN46 Facil.M…" at bounding box center [610, 226] width 1221 height 284
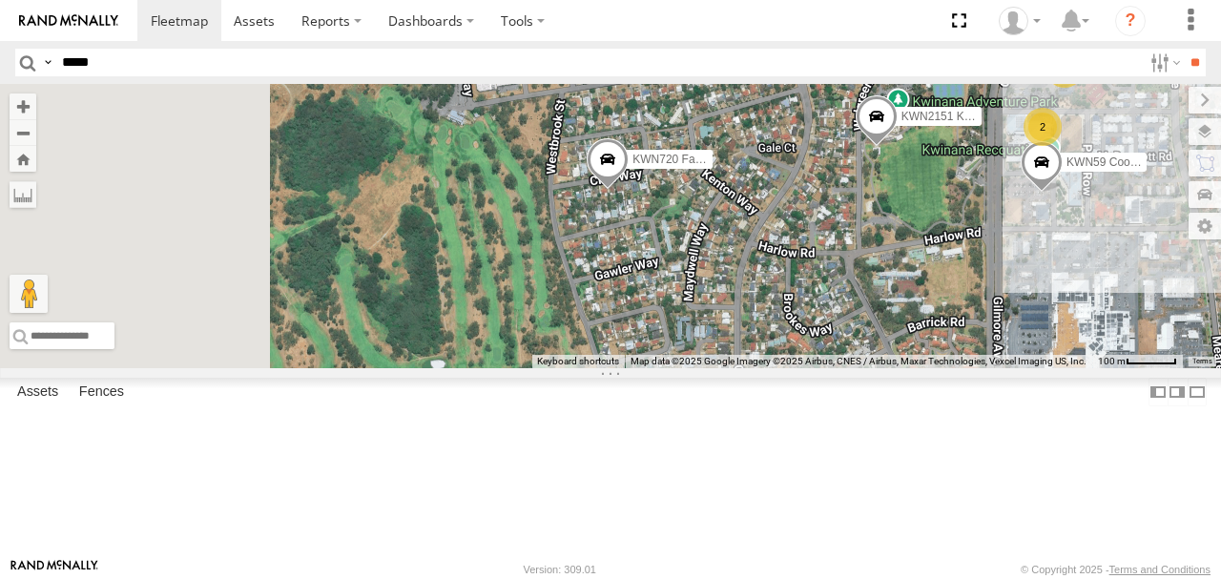
drag, startPoint x: 698, startPoint y: 322, endPoint x: 775, endPoint y: 359, distance: 84.9
click at [775, 359] on div "KWN49 Super.Retic KWN708 Supervisor NA 1HRP499 Coor.Enviro.Health KWN46 Facil.M…" at bounding box center [610, 226] width 1221 height 284
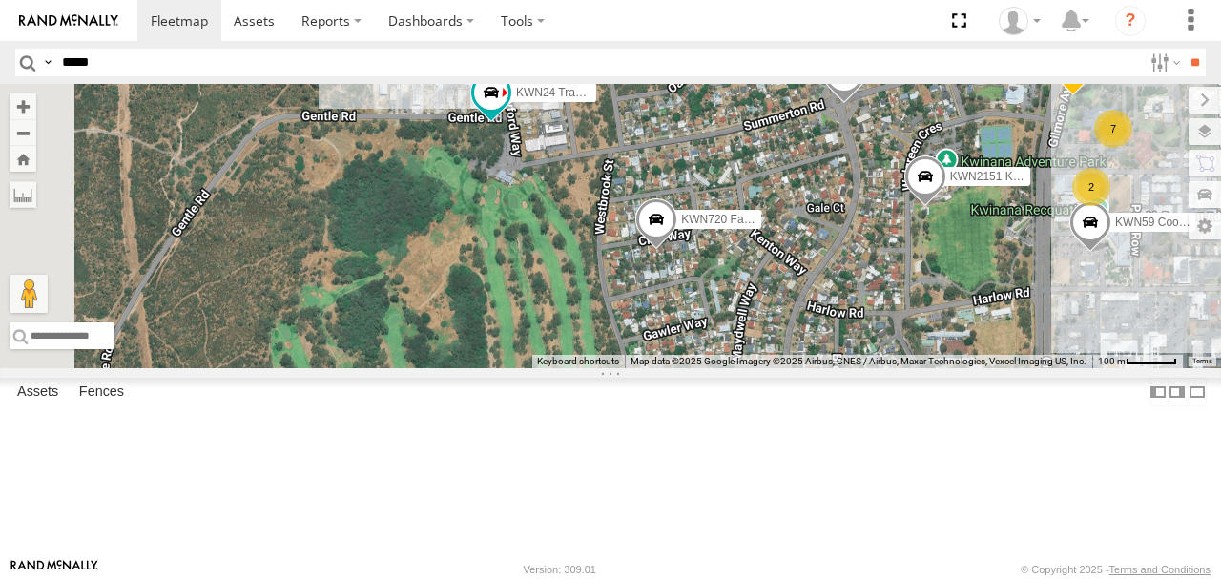
drag, startPoint x: 698, startPoint y: 239, endPoint x: 758, endPoint y: 296, distance: 81.7
click at [750, 301] on div "KWN49 Super.Retic KWN708 Supervisor NA 1HRP499 Coor.Enviro.Health KWN46 Facil.M…" at bounding box center [610, 226] width 1221 height 284
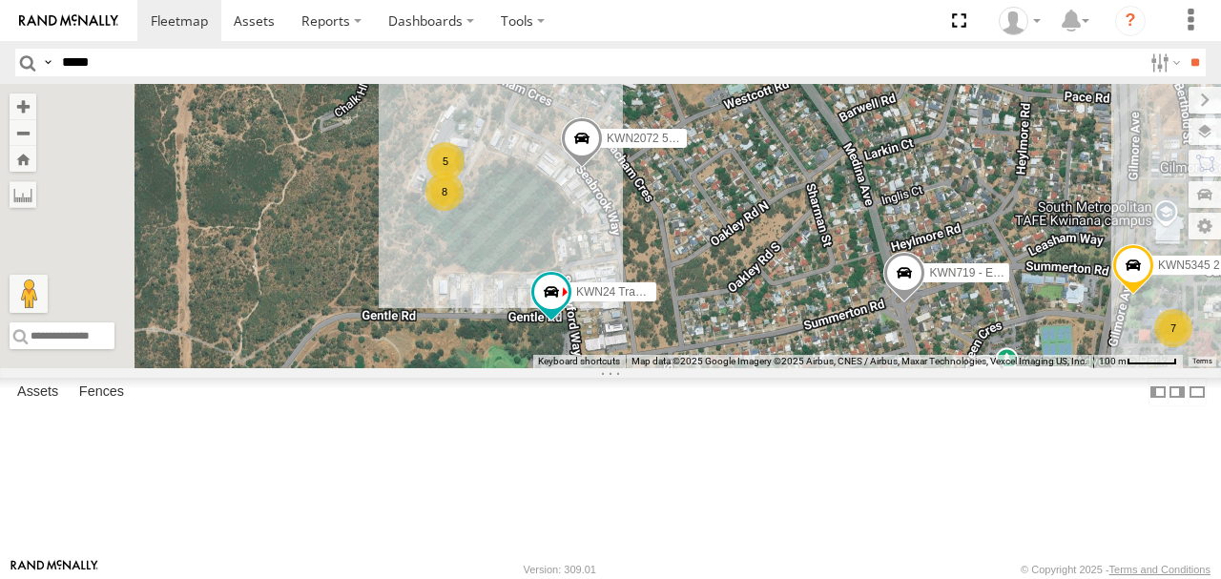
drag, startPoint x: 708, startPoint y: 255, endPoint x: 774, endPoint y: 457, distance: 212.7
click at [774, 368] on div "KWN49 Super.Retic KWN708 Supervisor NA 1HRP499 Coor.Enviro.Health KWN46 Facil.M…" at bounding box center [610, 226] width 1221 height 284
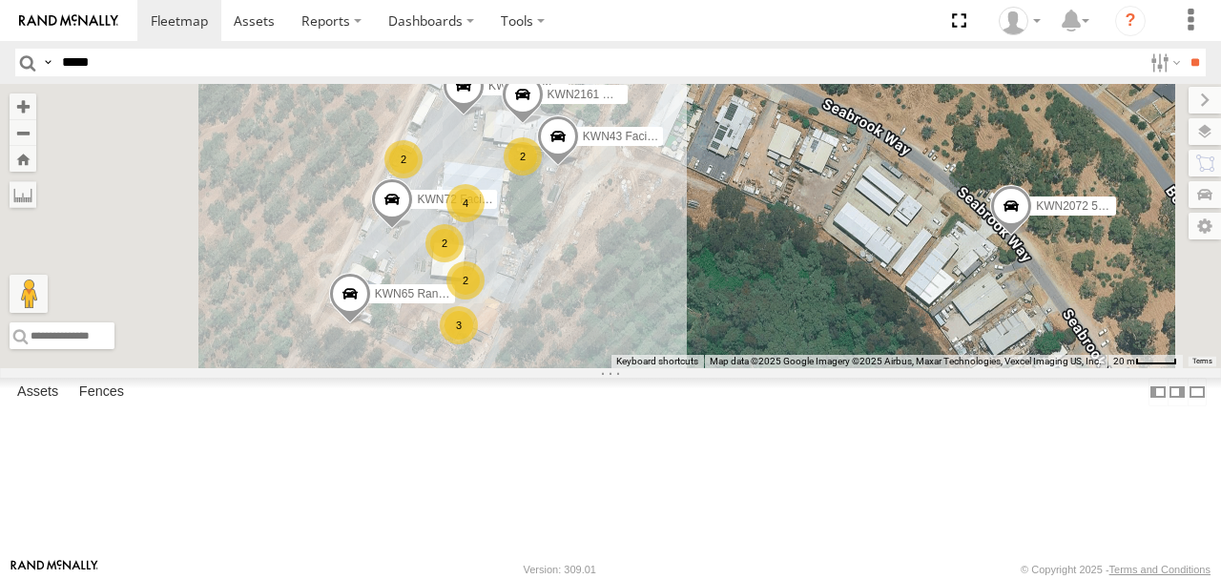
drag, startPoint x: 710, startPoint y: 308, endPoint x: 776, endPoint y: 481, distance: 184.8
click at [776, 368] on div "KWN49 Super.Retic KWN708 Supervisor NA 1HRP499 Coor.Enviro.Health KWN46 Facil.M…" at bounding box center [610, 226] width 1221 height 284
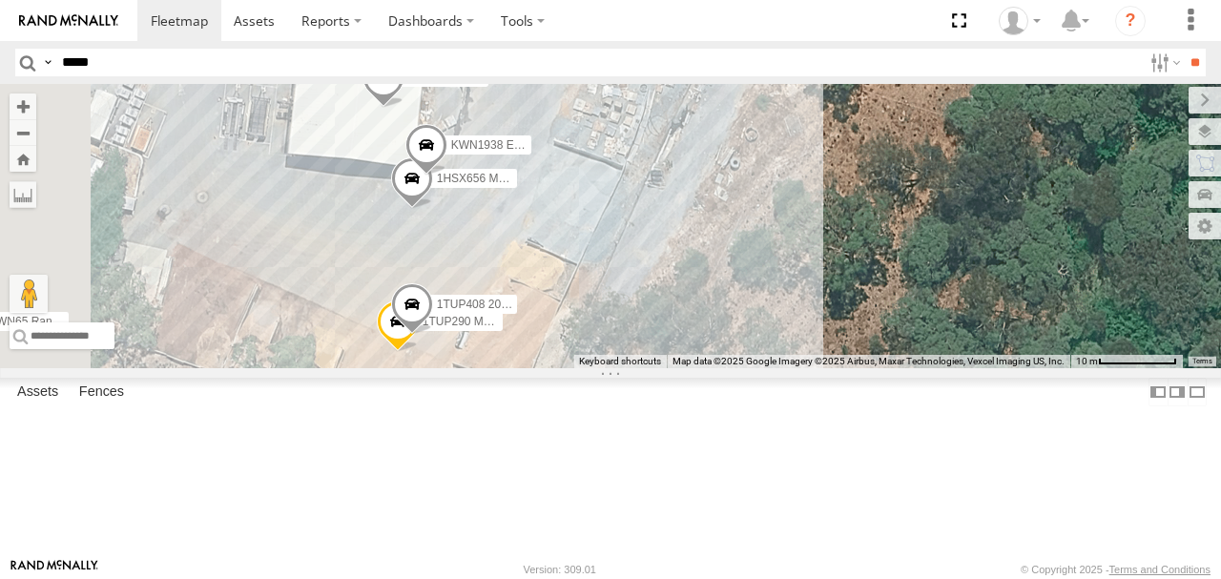
drag, startPoint x: 736, startPoint y: 405, endPoint x: 841, endPoint y: 343, distance: 121.9
click at [838, 344] on div "KWN49 Super.Retic KWN708 Supervisor NA 1HRP499 Coor.Enviro.Health KWN46 Facil.M…" at bounding box center [610, 226] width 1221 height 284
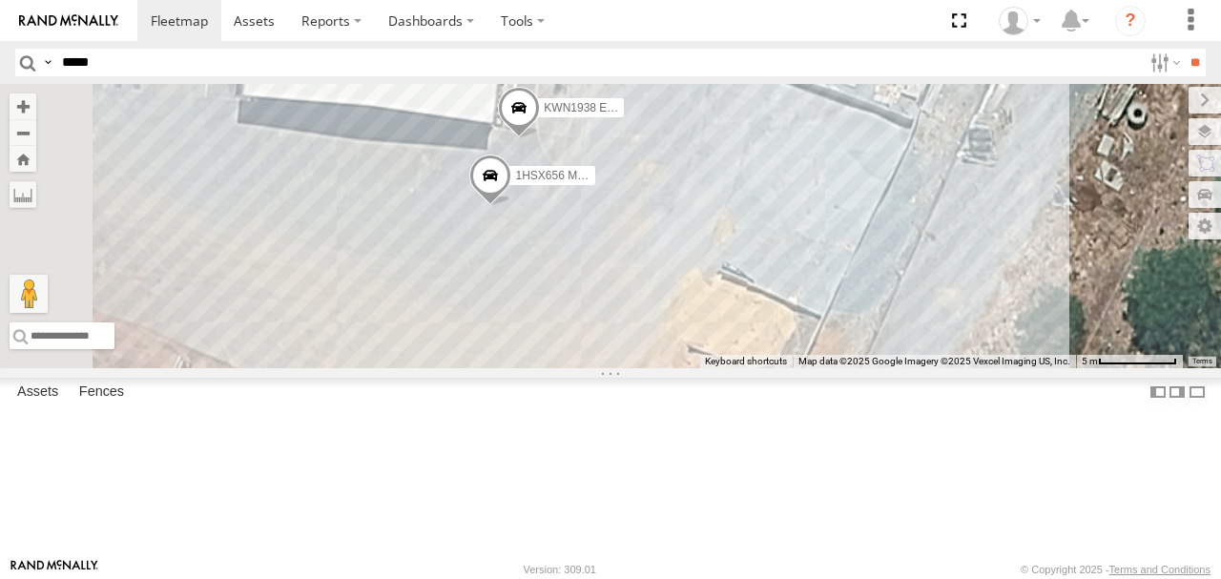
drag, startPoint x: 765, startPoint y: 362, endPoint x: 919, endPoint y: 441, distance: 172.8
click at [919, 368] on div "KWN49 Super.Retic KWN708 Supervisor NA 1HRP499 Coor.Enviro.Health KWN46 Facil.M…" at bounding box center [610, 226] width 1221 height 284
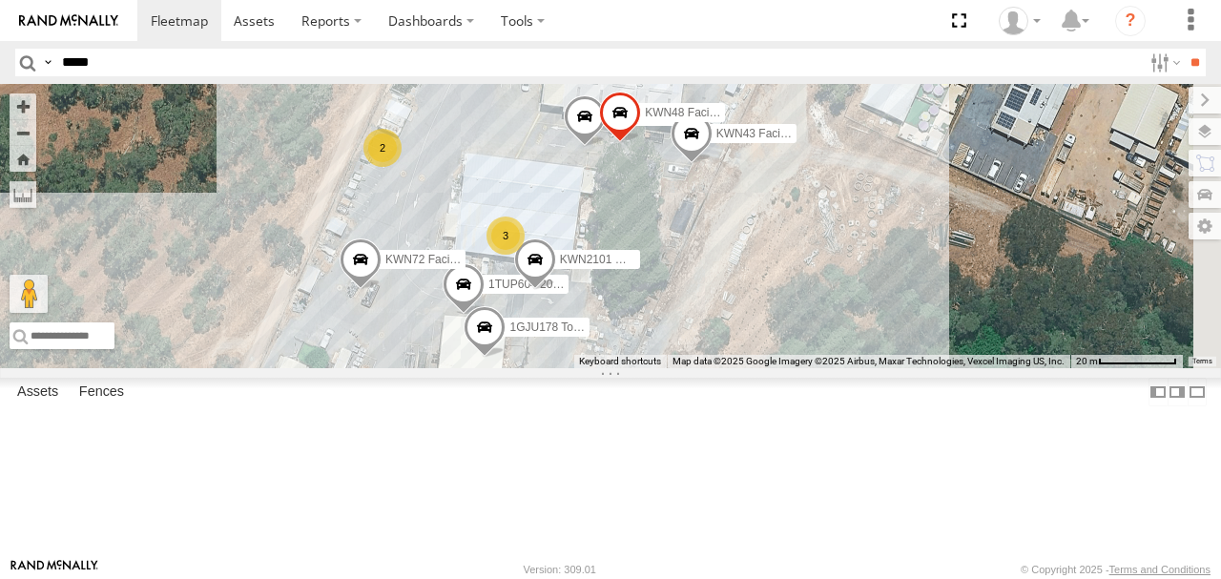
drag, startPoint x: 935, startPoint y: 407, endPoint x: 800, endPoint y: 508, distance: 168.5
click at [800, 368] on div "KWN49 Super.Retic KWN708 Supervisor NA 1HRP499 Coor.Enviro.Health KWN46 Facil.M…" at bounding box center [610, 226] width 1221 height 284
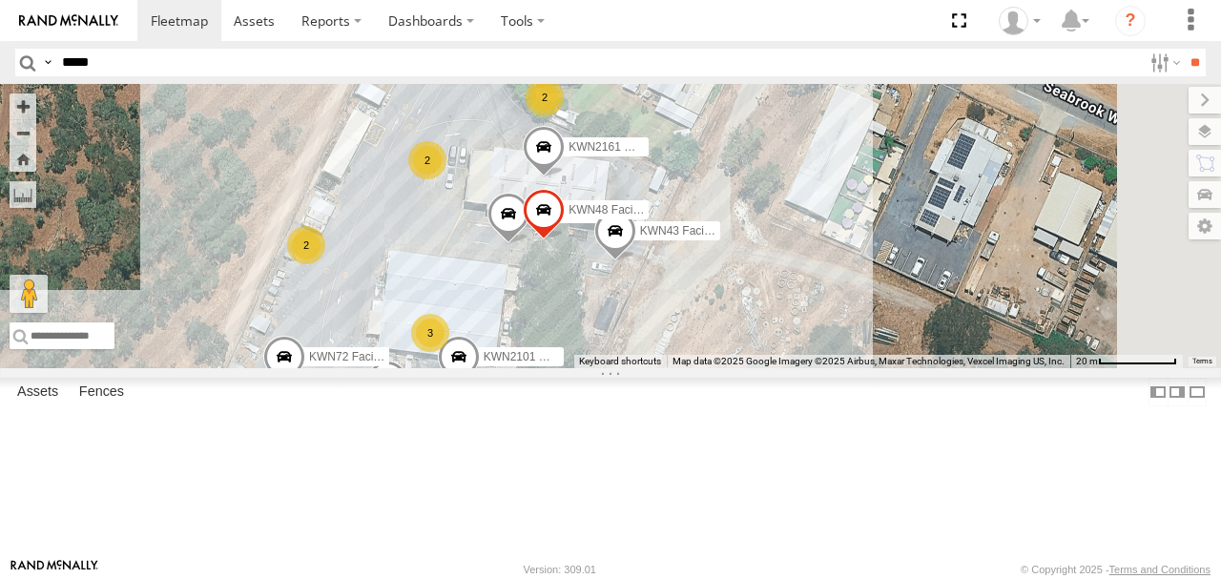
drag, startPoint x: 933, startPoint y: 391, endPoint x: 853, endPoint y: 495, distance: 131.3
click at [853, 368] on div "KWN49 Super.Retic KWN708 Supervisor NA 1HRP499 Coor.Enviro.Health KWN46 Facil.M…" at bounding box center [610, 226] width 1221 height 284
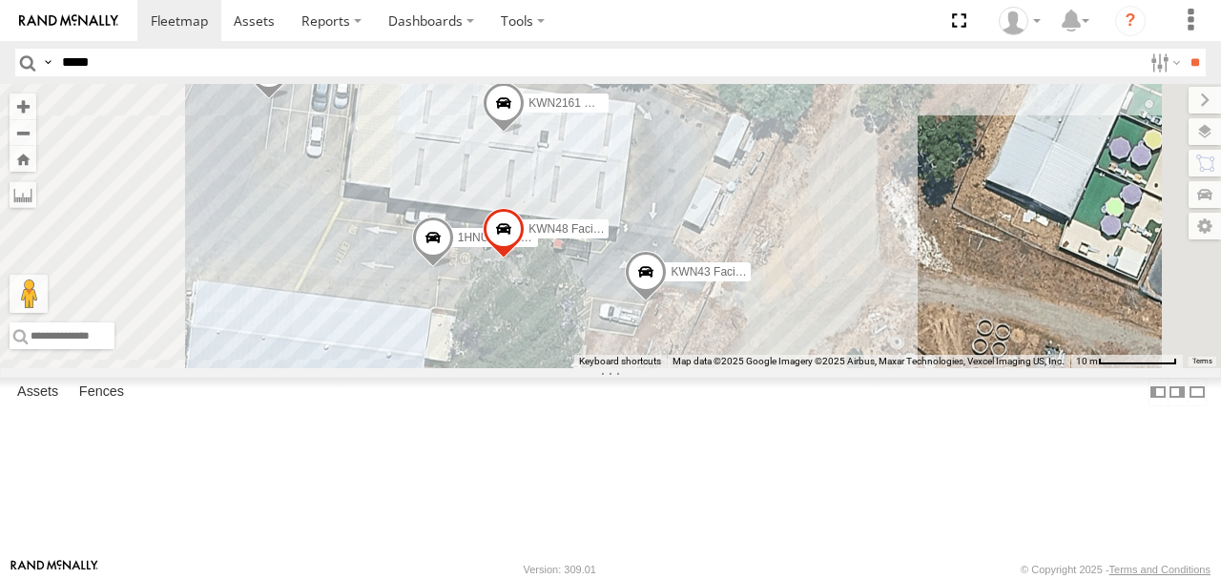
click at [290, 100] on span at bounding box center [269, 75] width 42 height 52
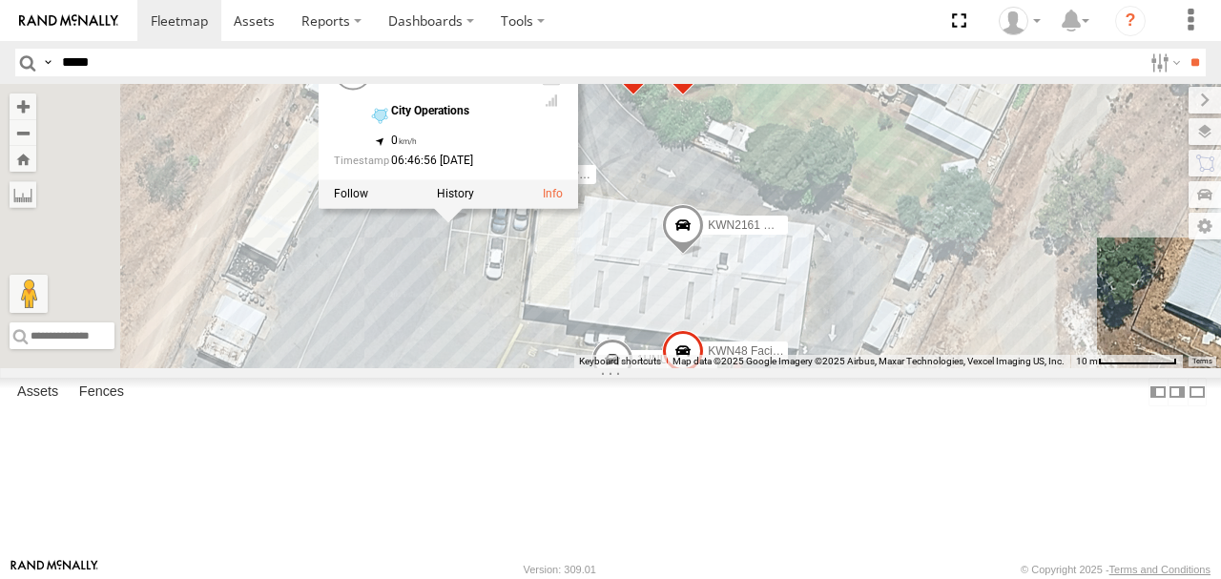
drag, startPoint x: 540, startPoint y: 210, endPoint x: 722, endPoint y: 332, distance: 219.4
click at [722, 332] on div "KWN49 Super.Retic KWN708 Supervisor NA 1HRP499 Coor.Enviro.Health KWN46 Facil.M…" at bounding box center [610, 226] width 1221 height 284
click at [509, 68] on link "KWN45 Senior Hort" at bounding box center [449, 59] width 117 height 15
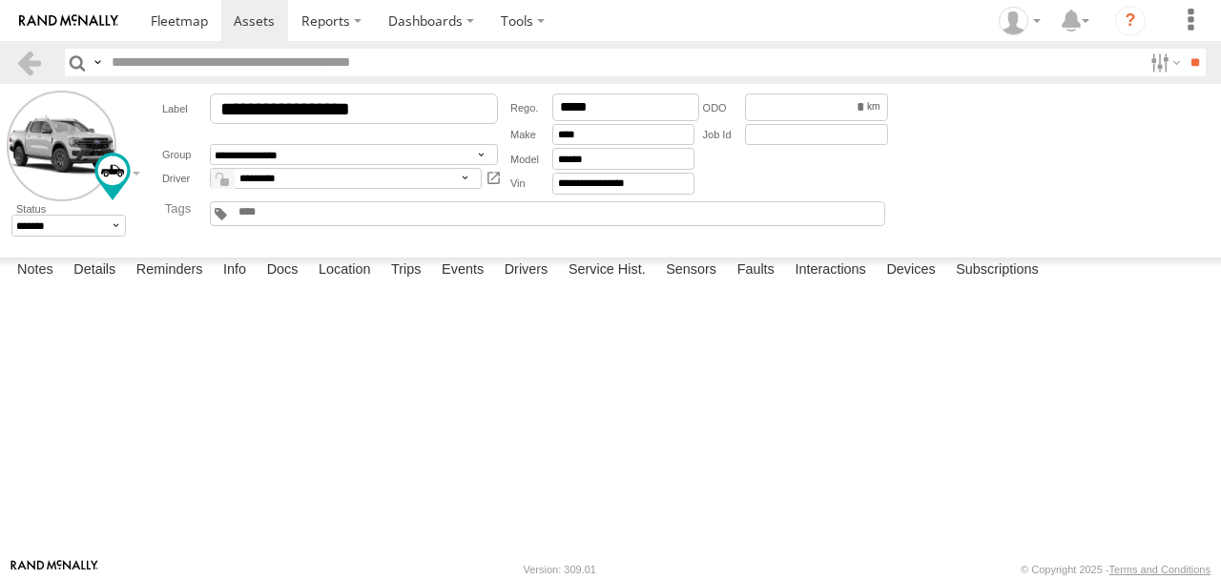
click at [31, 57] on link at bounding box center [29, 63] width 28 height 28
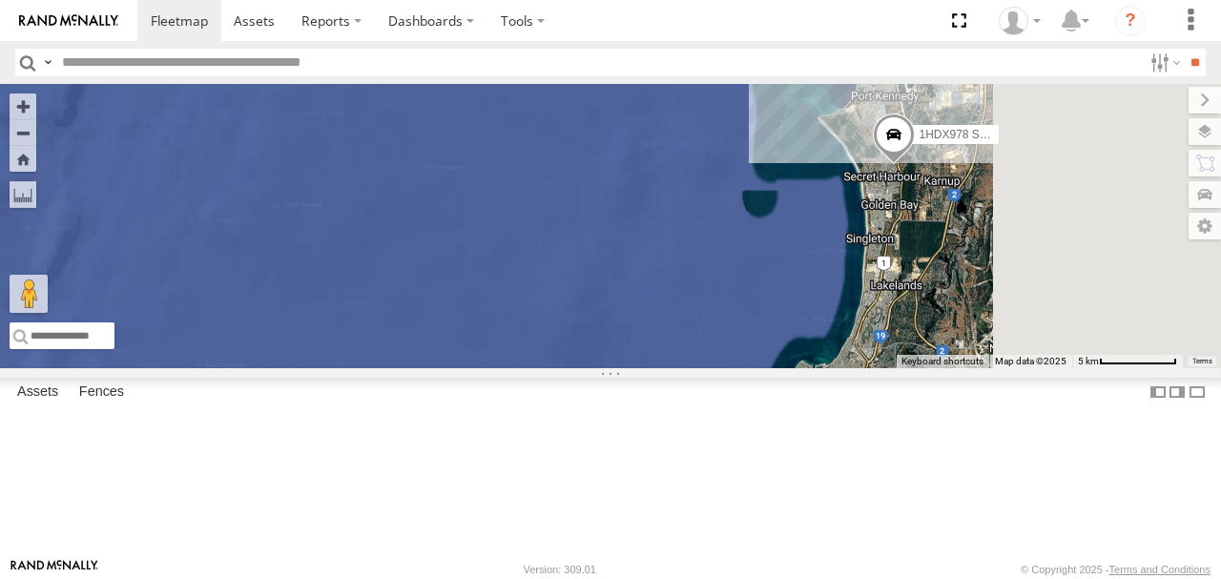
drag, startPoint x: 672, startPoint y: 390, endPoint x: 361, endPoint y: 215, distance: 357.2
click at [322, 198] on main "To navigate the map with touch gestures double-tap and hold your finger on the …" at bounding box center [610, 321] width 1221 height 474
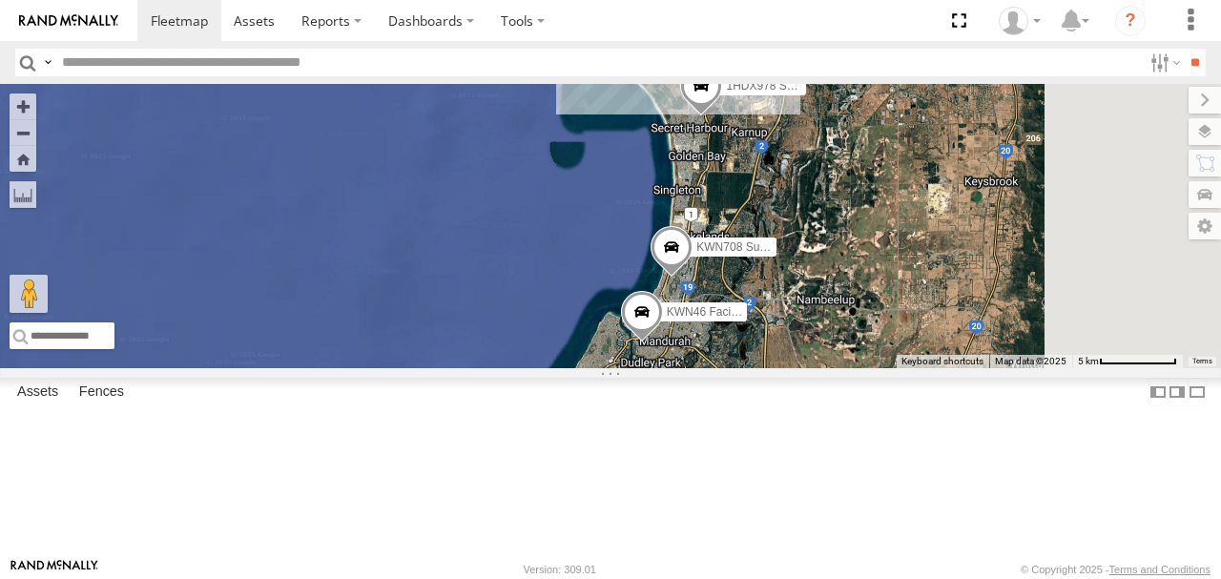
drag, startPoint x: 775, startPoint y: 295, endPoint x: 540, endPoint y: 273, distance: 235.7
click at [540, 277] on div "1HRP499 Coor.Enviro.Health 1IFO858 Coordinator Community Services 1HDX978 Senio…" at bounding box center [610, 226] width 1221 height 284
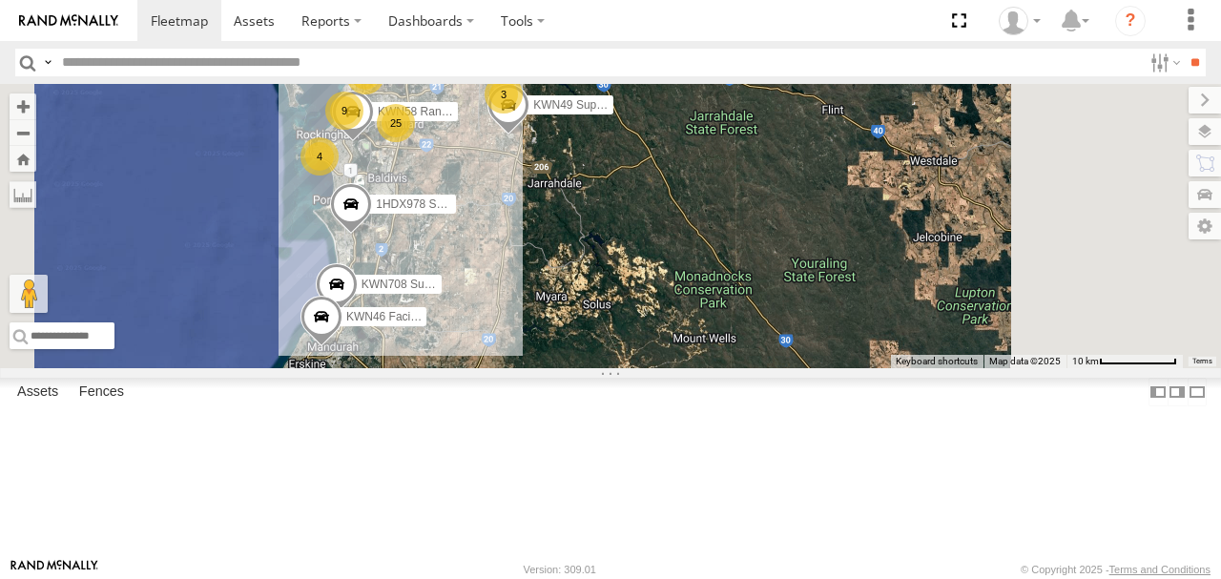
drag, startPoint x: 727, startPoint y: 248, endPoint x: 644, endPoint y: 356, distance: 136.1
click at [644, 356] on div "1HRP499 Coor.Enviro.Health 1IFO858 Coordinator Community Services 1HDX978 Senio…" at bounding box center [610, 226] width 1221 height 284
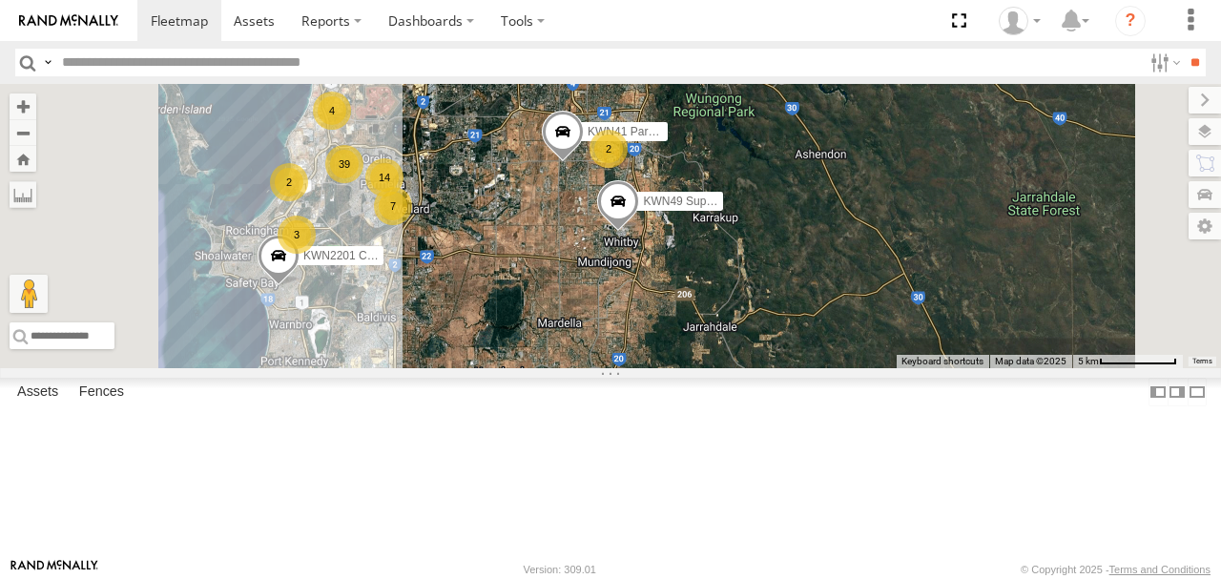
drag, startPoint x: 676, startPoint y: 273, endPoint x: 744, endPoint y: 396, distance: 141.0
click at [744, 368] on div "1HRP499 Coor.Enviro.Health 1IFO858 Coordinator Community Services 1HDX978 Senio…" at bounding box center [610, 226] width 1221 height 284
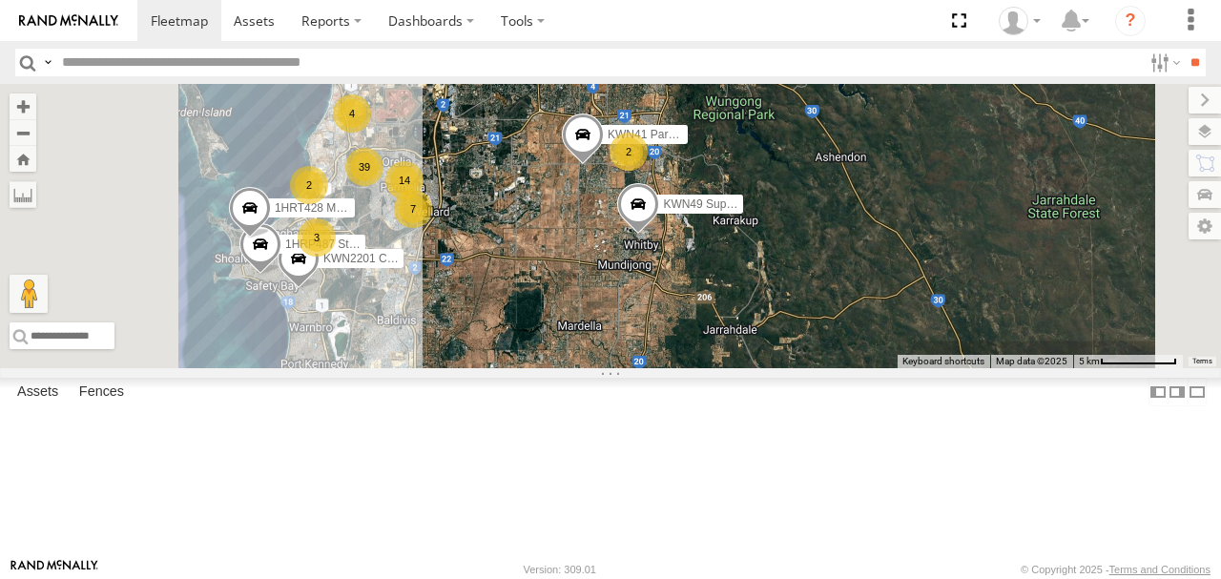
drag, startPoint x: 669, startPoint y: 332, endPoint x: 766, endPoint y: 332, distance: 97.3
click at [766, 332] on div "1HRP499 Coor.Enviro.Health 1IFO858 Coordinator Community Services 1HDX978 Senio…" at bounding box center [610, 226] width 1221 height 284
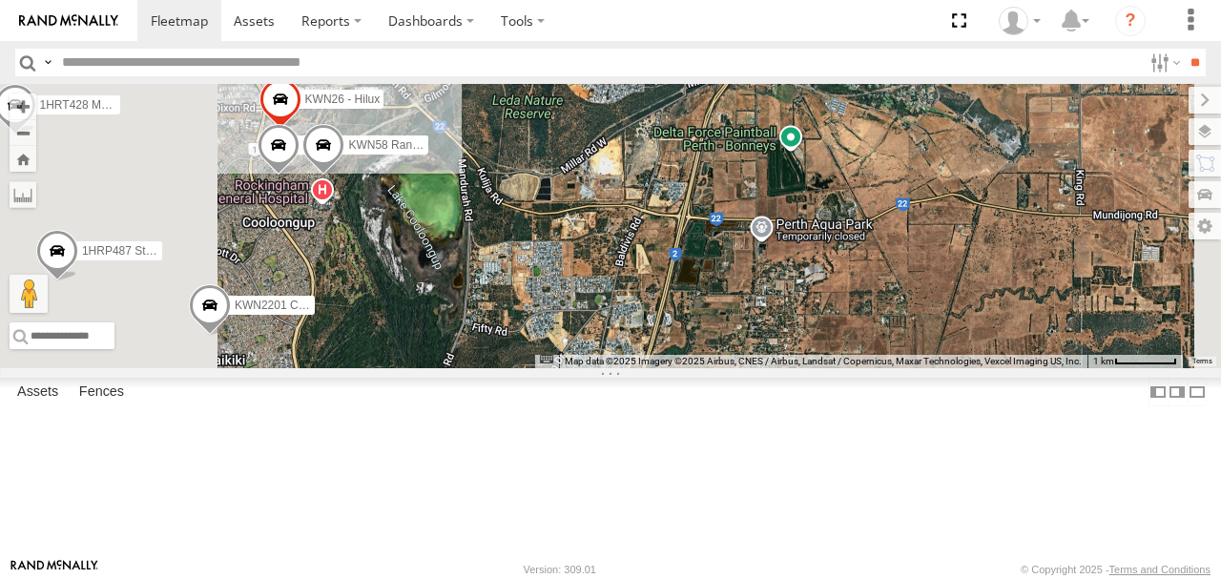
drag, startPoint x: 632, startPoint y: 371, endPoint x: 765, endPoint y: 353, distance: 134.8
click at [765, 353] on div "1HRP499 Coor.Enviro.Health 1IFO858 Coordinator Community Services 1HDX978 Senio…" at bounding box center [610, 226] width 1221 height 284
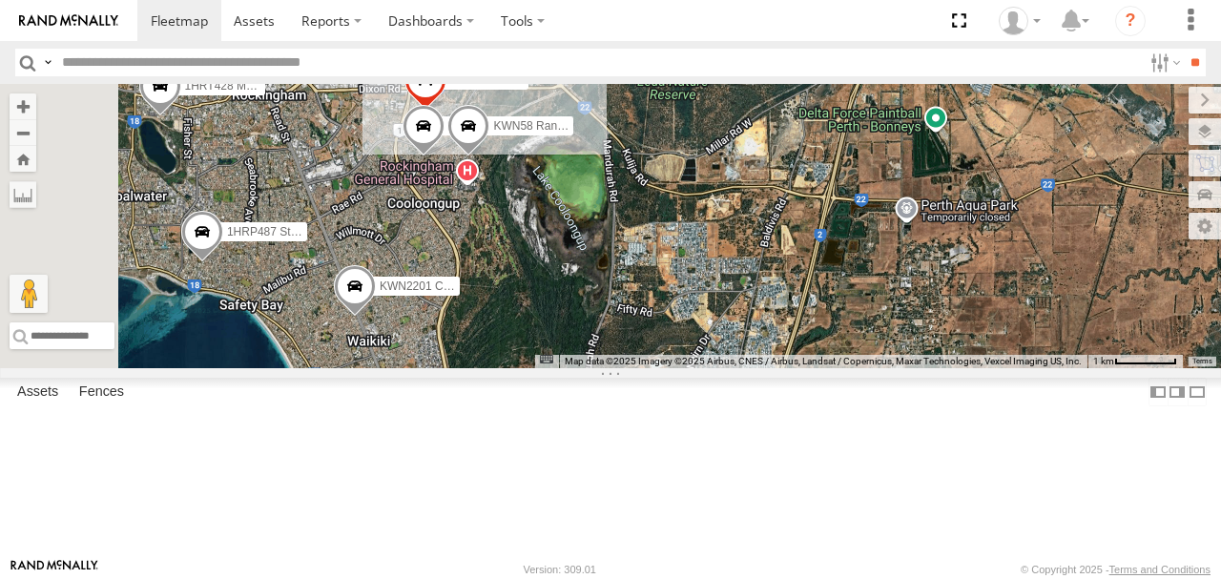
click at [581, 293] on span "KWN2201 Coordinator Technical Opera" at bounding box center [480, 286] width 201 height 13
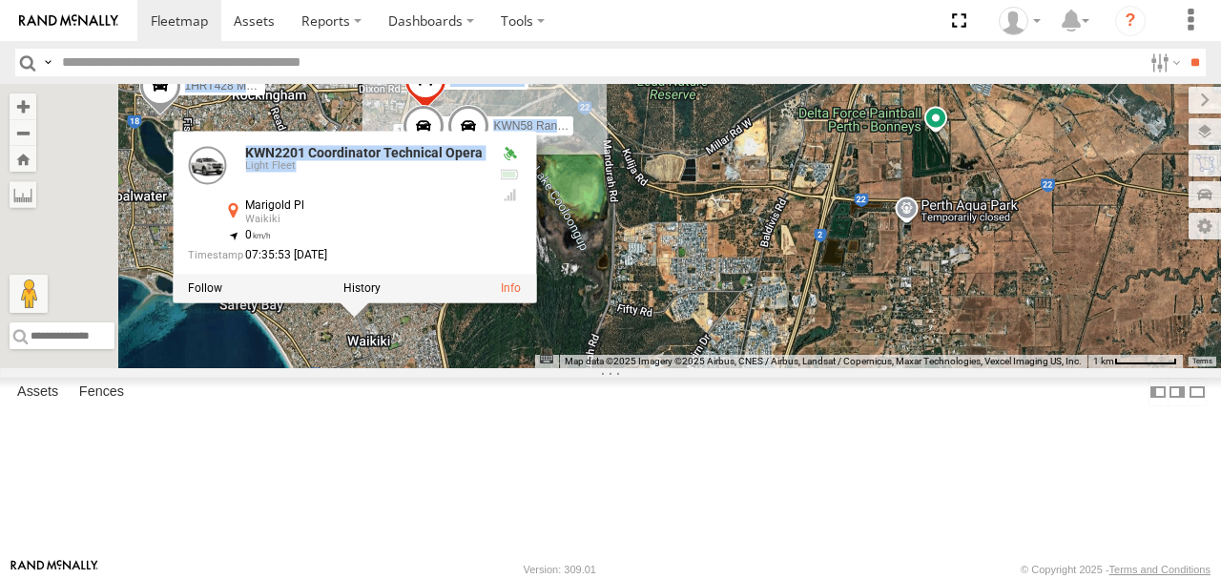
drag, startPoint x: 630, startPoint y: 272, endPoint x: 776, endPoint y: 275, distance: 146.0
click at [776, 275] on div "1HRP499 Coor.Enviro.Health 1IFO858 Coordinator Community Services 1HDX978 Senio…" at bounding box center [610, 226] width 1221 height 284
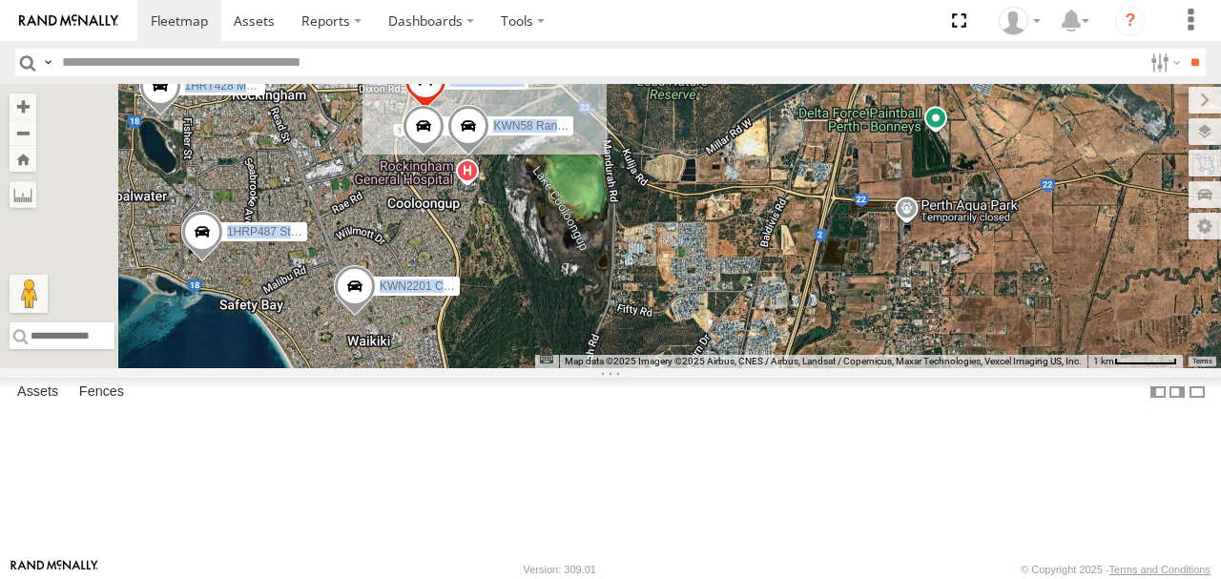
click at [704, 342] on div "1HRP499 Coor.Enviro.Health 1IFO858 Coordinator Community Services 1HDX978 Senio…" at bounding box center [610, 226] width 1221 height 284
click at [376, 317] on span at bounding box center [355, 291] width 42 height 52
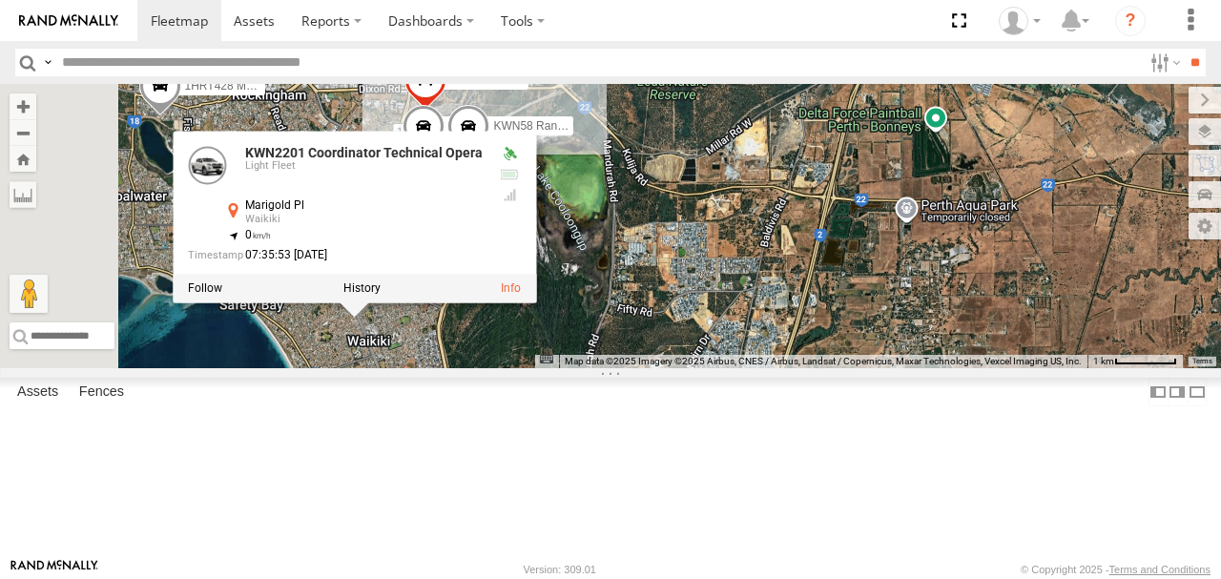
click at [483, 161] on link "KWN2201 Coordinator Technical Opera" at bounding box center [364, 153] width 238 height 15
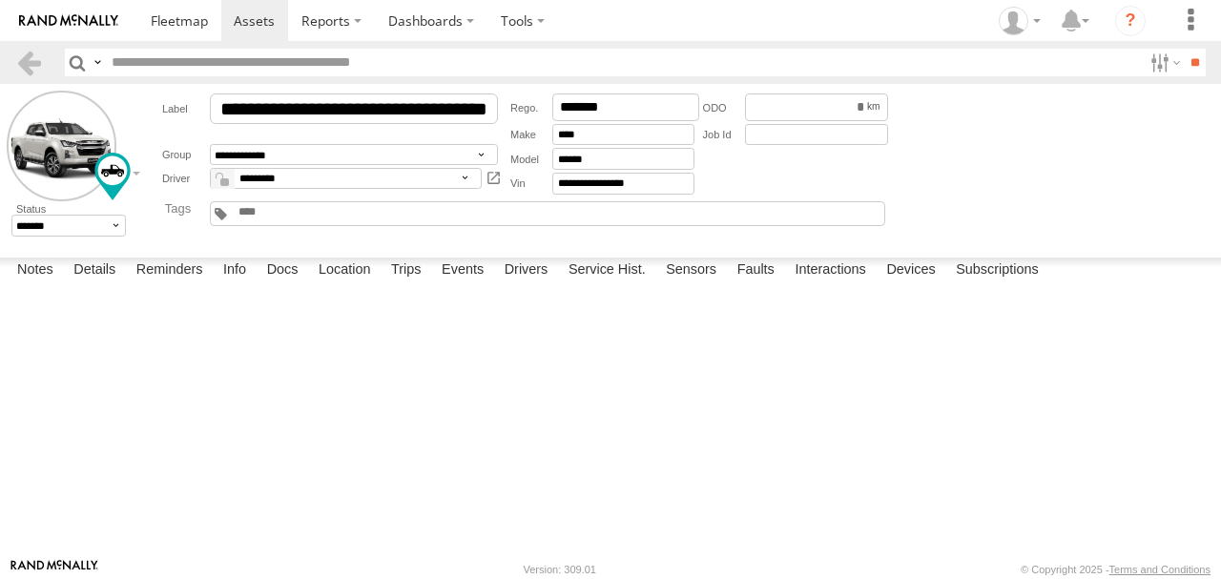
click at [31, 61] on link at bounding box center [29, 63] width 28 height 28
